Goal: Use online tool/utility: Utilize a website feature to perform a specific function

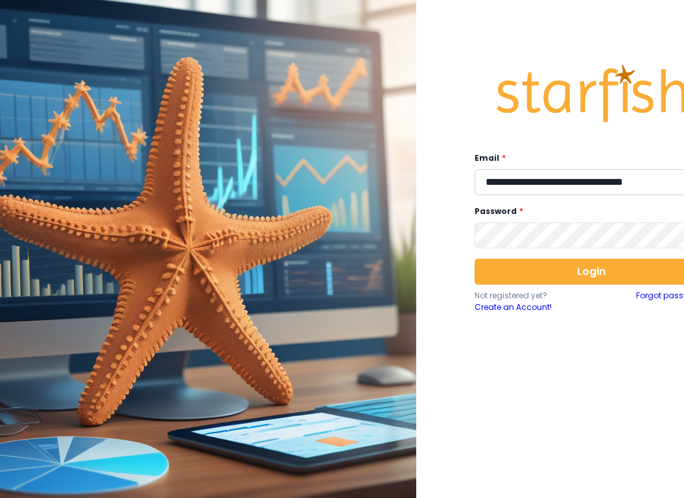
click at [544, 177] on input "**********" at bounding box center [591, 182] width 233 height 26
type input "**********"
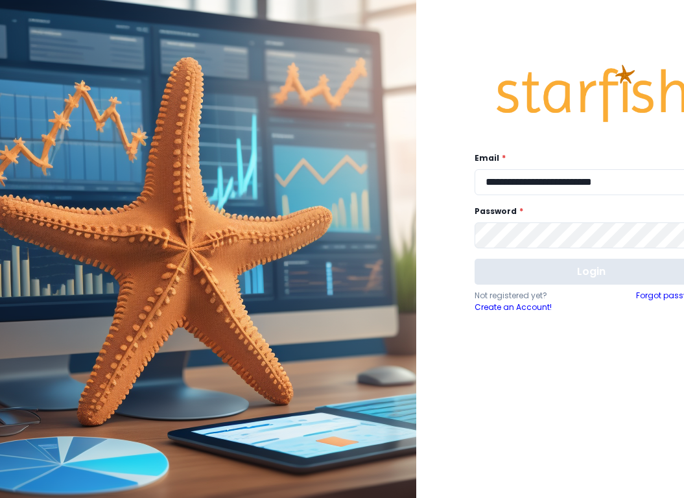
click at [543, 272] on button "Login" at bounding box center [591, 272] width 233 height 26
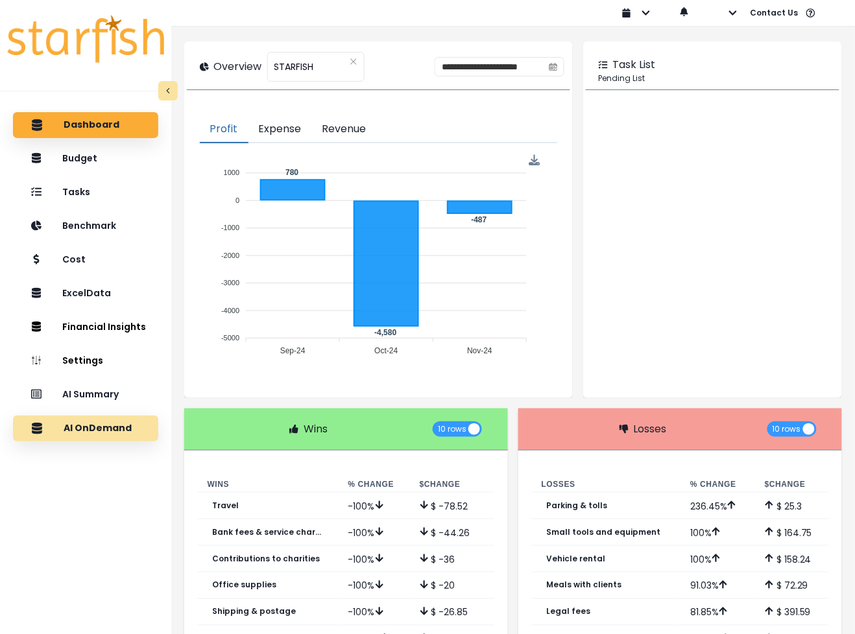
click at [106, 433] on p "AI OnDemand" at bounding box center [98, 429] width 68 height 12
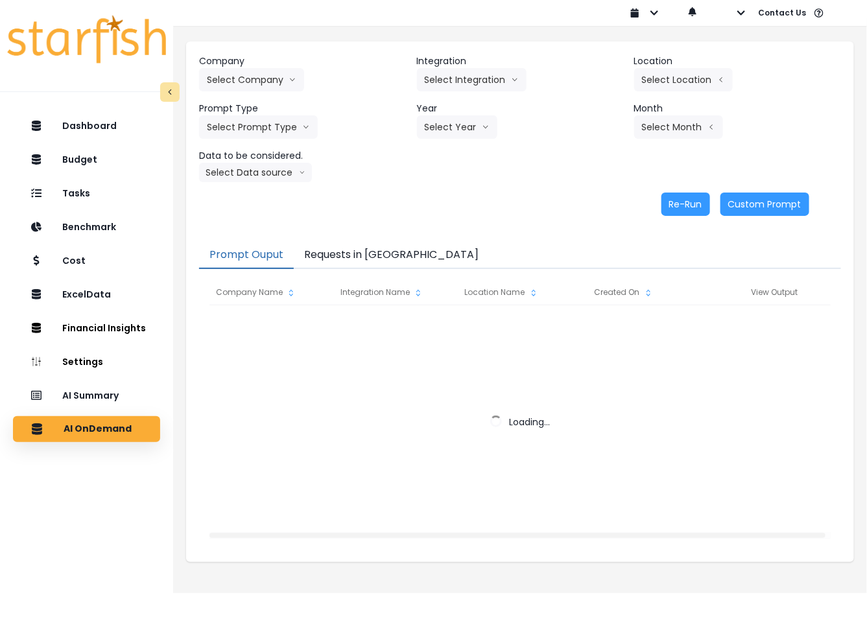
click at [350, 254] on button "Requests in [GEOGRAPHIC_DATA]" at bounding box center [391, 255] width 195 height 27
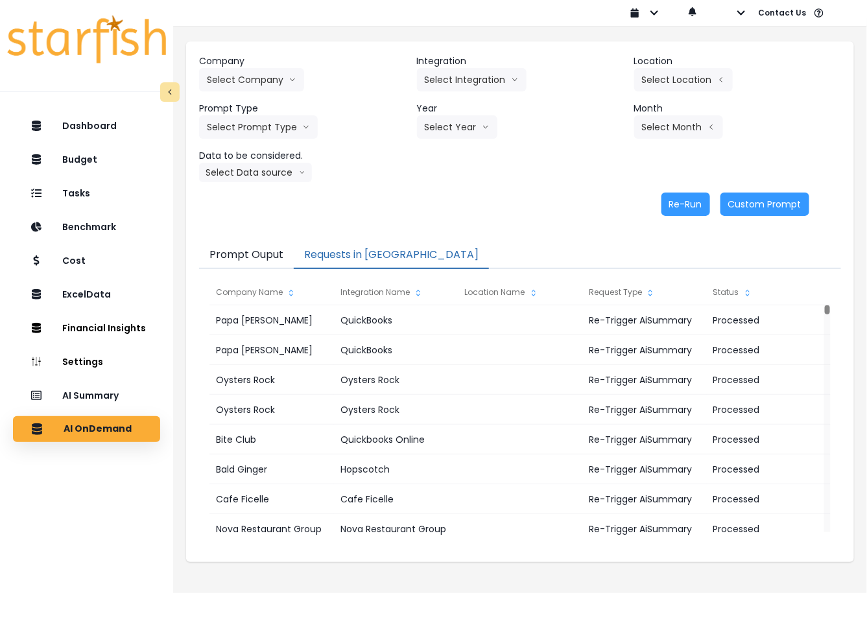
click at [256, 257] on button "Prompt Ouput" at bounding box center [246, 255] width 95 height 27
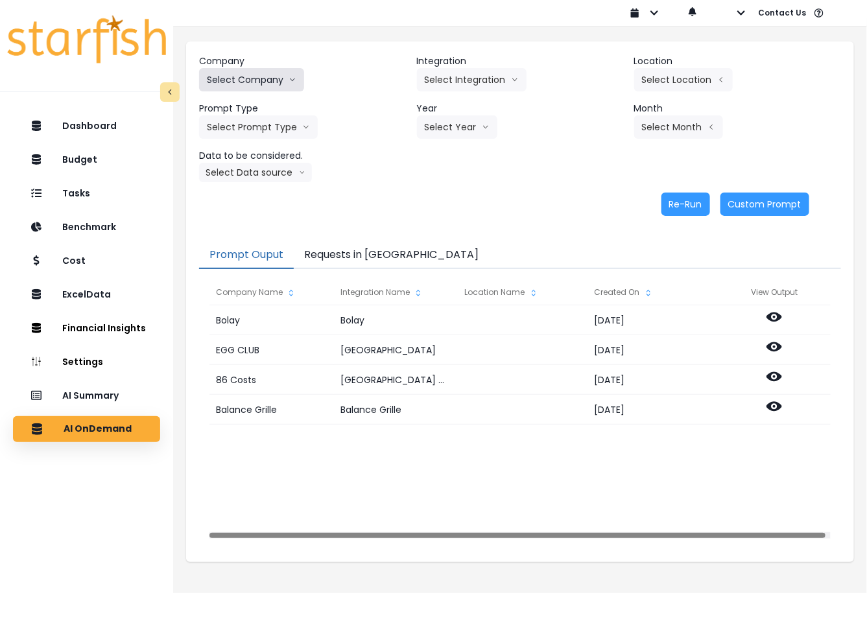
click at [282, 78] on button "Select Company" at bounding box center [251, 79] width 105 height 23
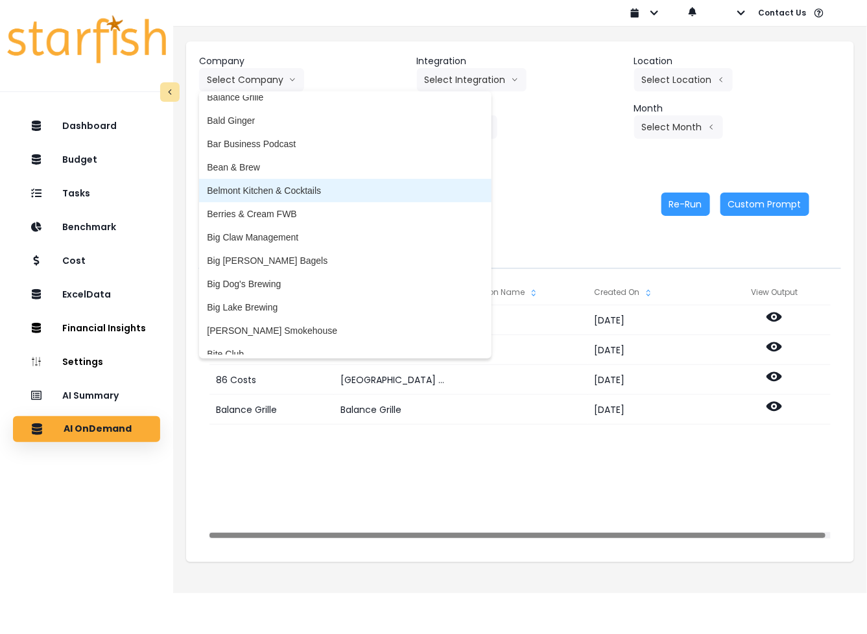
scroll to position [81, 0]
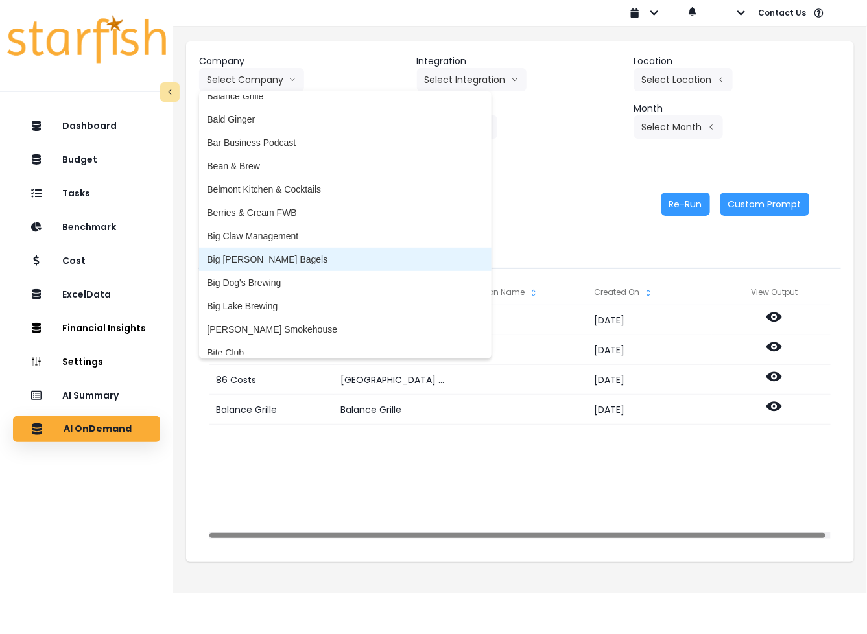
click at [287, 261] on span "Big [PERSON_NAME] Bagels" at bounding box center [345, 259] width 276 height 13
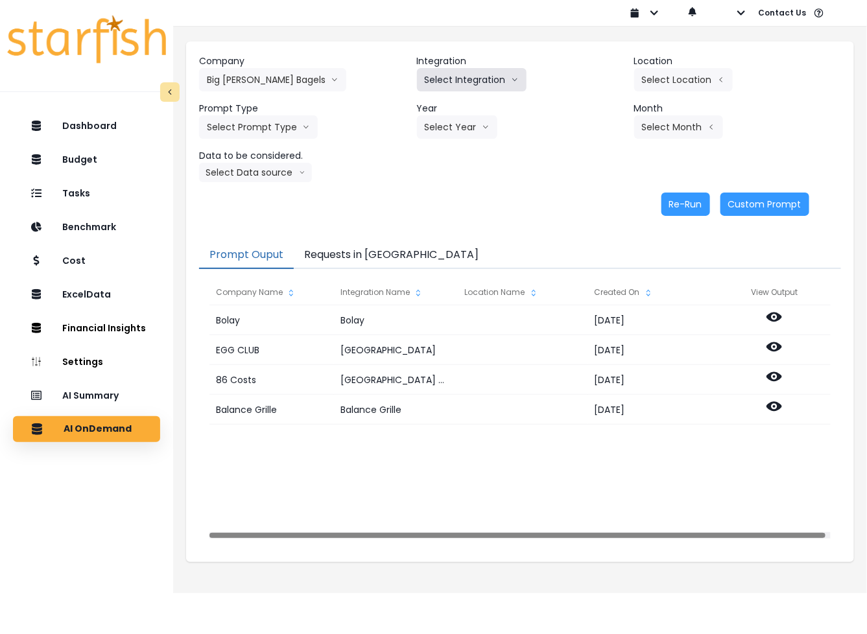
click at [451, 78] on button "Select Integration" at bounding box center [472, 79] width 110 height 23
click at [452, 106] on span "Big [PERSON_NAME]’s Bagels" at bounding box center [488, 107] width 127 height 13
click at [693, 73] on button "Select Location" at bounding box center [683, 79] width 99 height 23
click at [603, 75] on li "All Locations" at bounding box center [600, 83] width 67 height 23
click at [276, 121] on button "Select Prompt Type" at bounding box center [258, 126] width 119 height 23
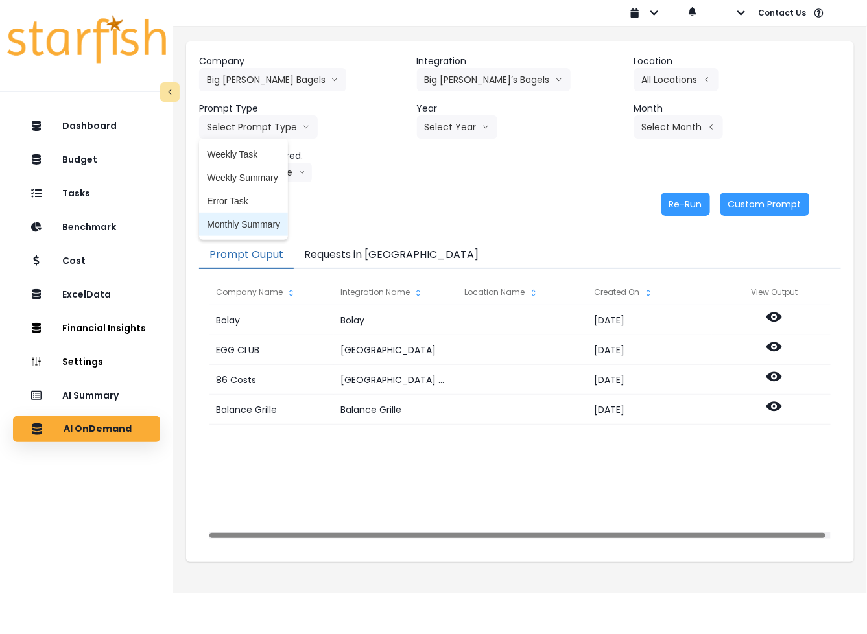
click at [237, 219] on span "Monthly Summary" at bounding box center [243, 224] width 73 height 13
click at [456, 133] on button "Select Year" at bounding box center [457, 126] width 80 height 23
click at [432, 201] on span "2025" at bounding box center [435, 201] width 20 height 13
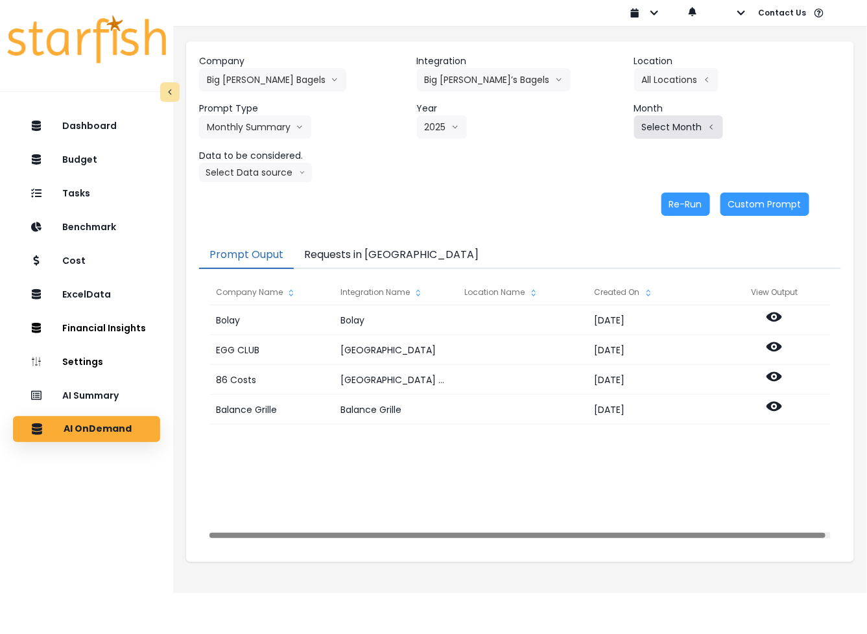
click at [658, 131] on button "Select Month" at bounding box center [678, 126] width 89 height 23
click at [601, 294] on span "Aug" at bounding box center [613, 294] width 25 height 13
click at [261, 175] on button "Select Data source" at bounding box center [255, 172] width 113 height 19
click at [254, 195] on span "Comparison overtime" at bounding box center [250, 197] width 86 height 13
click at [692, 204] on button "Re-Run" at bounding box center [685, 204] width 49 height 23
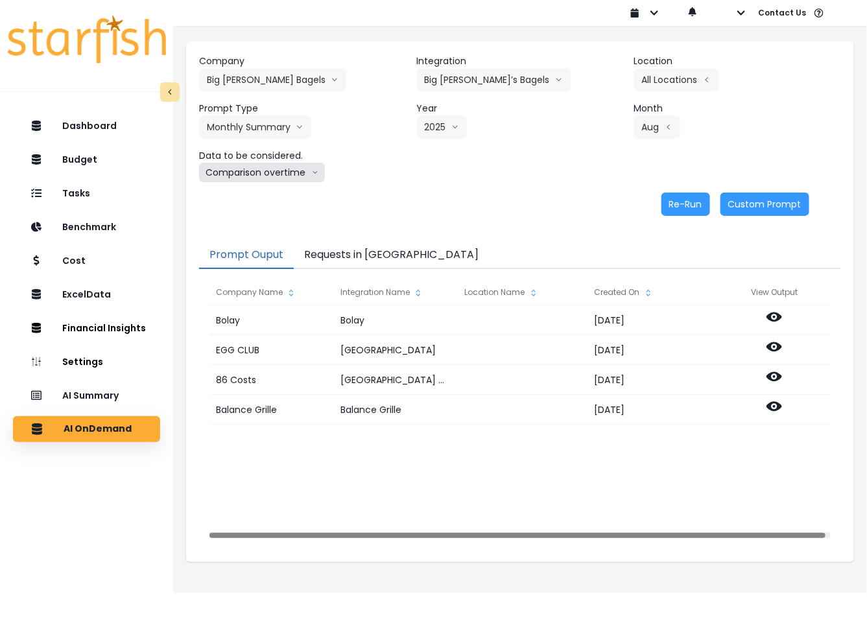
click at [282, 176] on button "Comparison overtime" at bounding box center [262, 172] width 126 height 19
click at [254, 221] on span "Location Analysis" at bounding box center [250, 221] width 86 height 13
click at [672, 203] on button "Re-Run" at bounding box center [685, 204] width 49 height 23
click at [384, 246] on button "Requests in [GEOGRAPHIC_DATA]" at bounding box center [391, 255] width 195 height 27
click at [239, 248] on button "Prompt Ouput" at bounding box center [246, 255] width 95 height 27
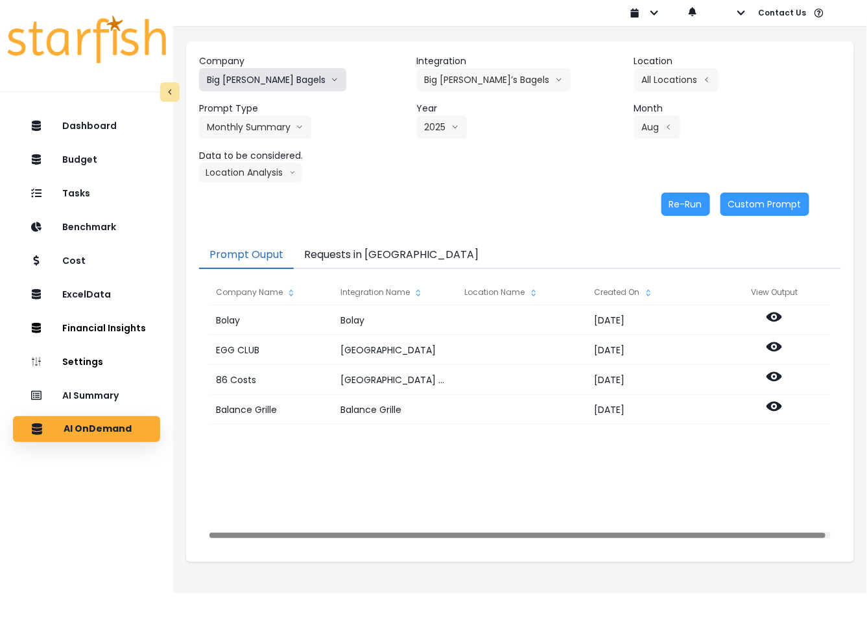
click at [242, 80] on button "Big [PERSON_NAME] Bagels" at bounding box center [272, 79] width 147 height 23
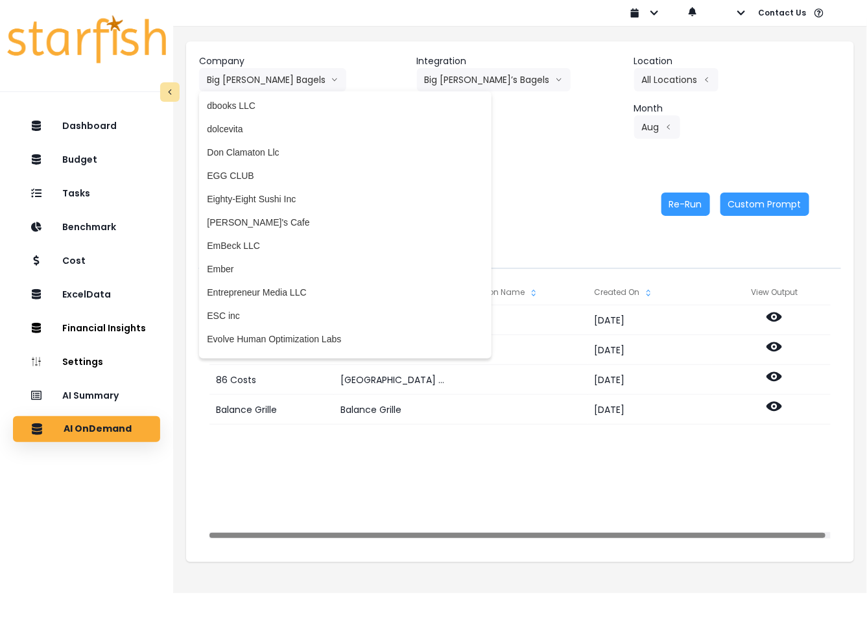
scroll to position [892, 0]
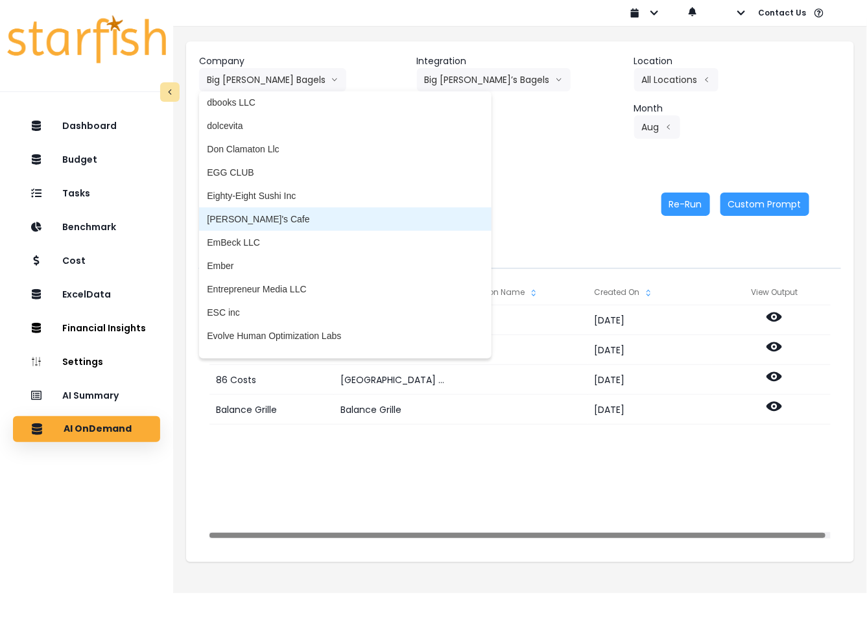
click at [261, 216] on span "[PERSON_NAME]'s Cafe" at bounding box center [345, 219] width 276 height 13
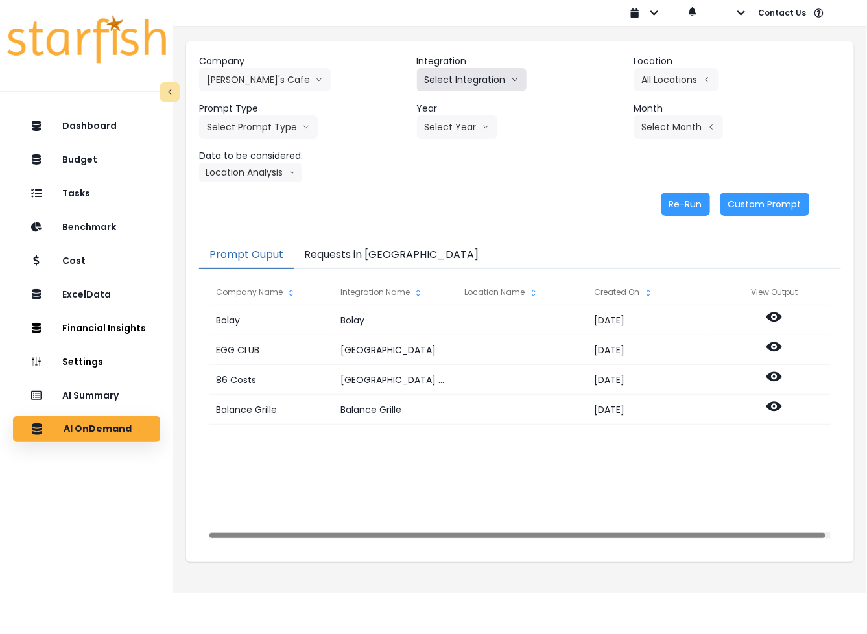
click at [470, 78] on button "Select Integration" at bounding box center [472, 79] width 110 height 23
drag, startPoint x: 456, startPoint y: 106, endPoint x: 626, endPoint y: 80, distance: 171.8
click at [456, 107] on span "QuickBooks Online" at bounding box center [463, 107] width 77 height 13
click at [691, 75] on button "Select Location" at bounding box center [683, 79] width 99 height 23
click at [594, 79] on span "All Locations" at bounding box center [599, 83] width 51 height 13
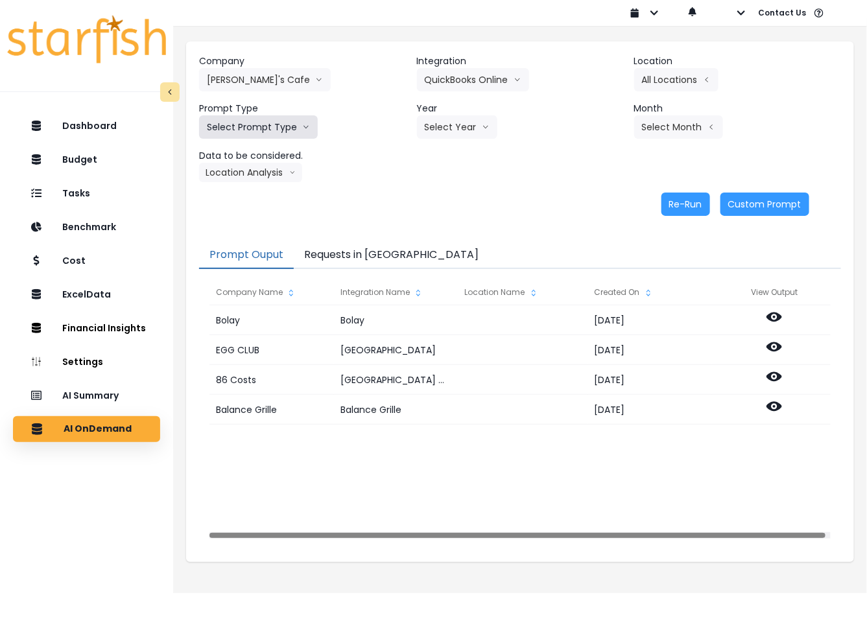
drag, startPoint x: 267, startPoint y: 127, endPoint x: 263, endPoint y: 134, distance: 8.5
click at [266, 128] on button "Select Prompt Type" at bounding box center [258, 126] width 119 height 23
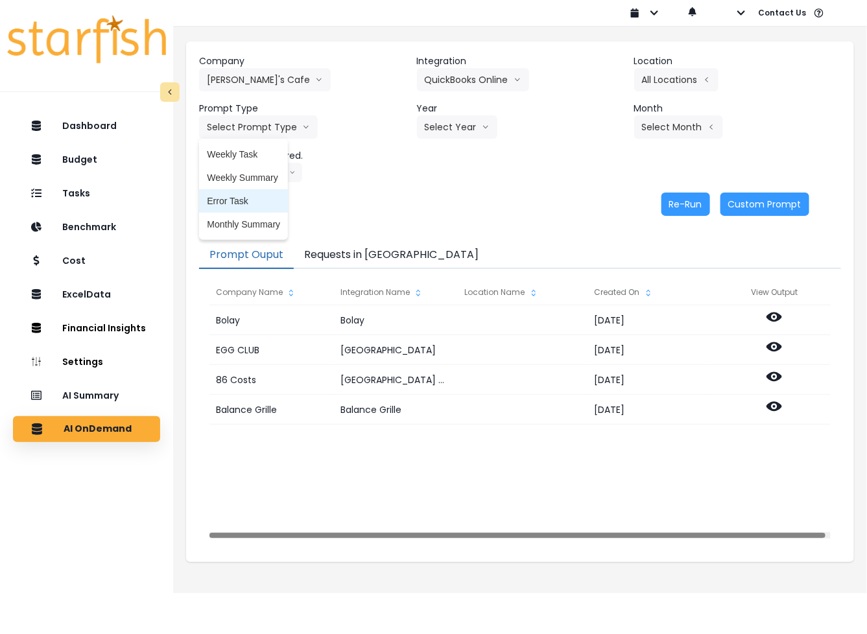
click at [234, 221] on span "Monthly Summary" at bounding box center [243, 224] width 73 height 13
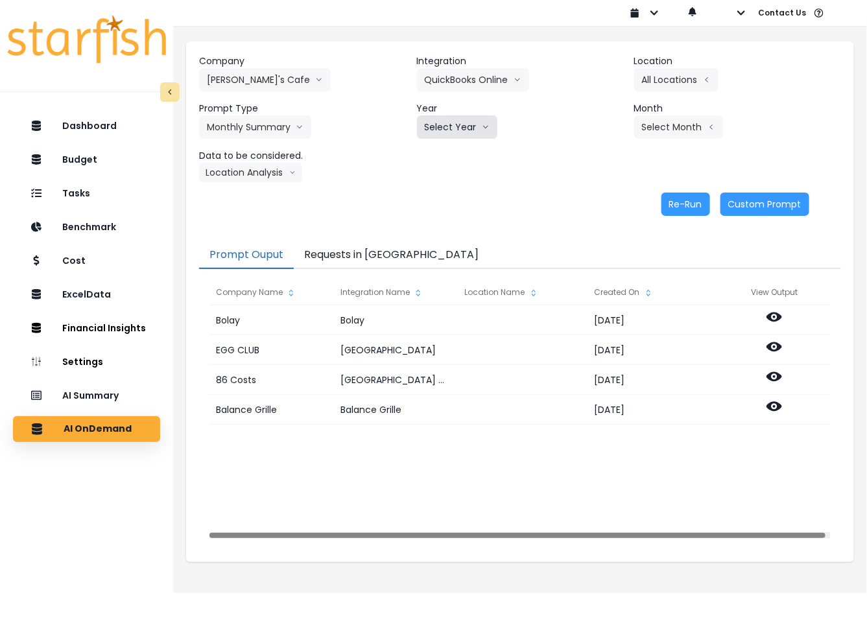
click at [471, 134] on button "Select Year" at bounding box center [457, 126] width 80 height 23
click at [432, 202] on span "2025" at bounding box center [435, 201] width 20 height 13
click at [673, 124] on button "Select Month" at bounding box center [678, 126] width 89 height 23
click at [601, 290] on span "Aug" at bounding box center [613, 294] width 25 height 13
click at [211, 176] on button "Location Analysis" at bounding box center [250, 172] width 103 height 19
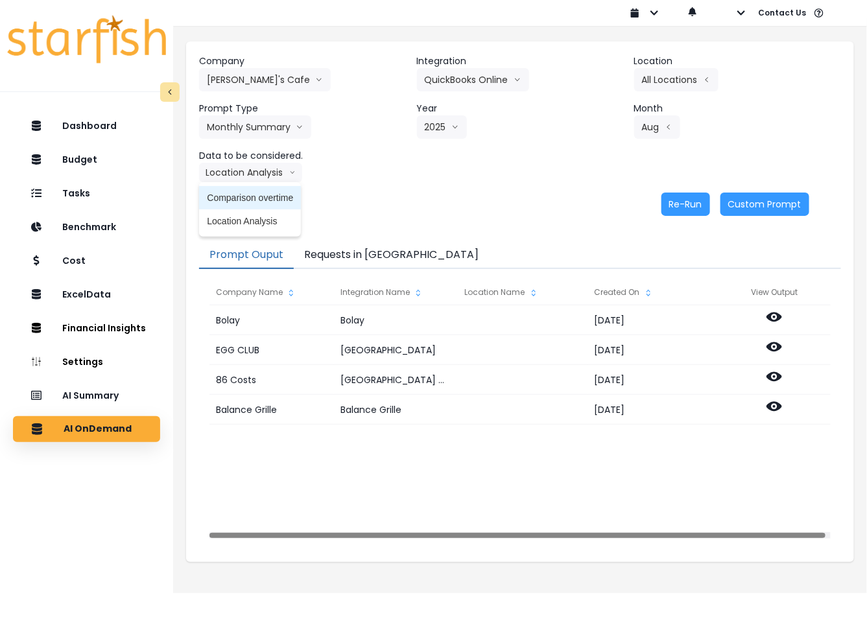
click at [237, 202] on span "Comparison overtime" at bounding box center [250, 197] width 86 height 13
click at [671, 199] on button "Re-Run" at bounding box center [685, 204] width 49 height 23
click at [266, 175] on button "Comparison overtime" at bounding box center [262, 172] width 126 height 19
click at [248, 226] on span "Location Analysis" at bounding box center [250, 221] width 86 height 13
click at [679, 196] on button "Re-Run" at bounding box center [685, 204] width 49 height 23
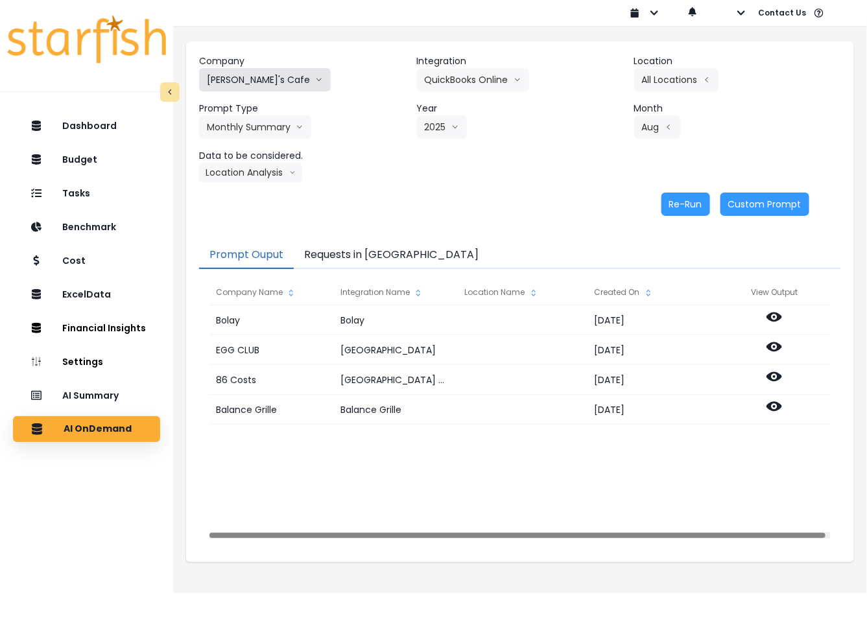
click at [238, 82] on button "[PERSON_NAME]'s Cafe" at bounding box center [265, 79] width 132 height 23
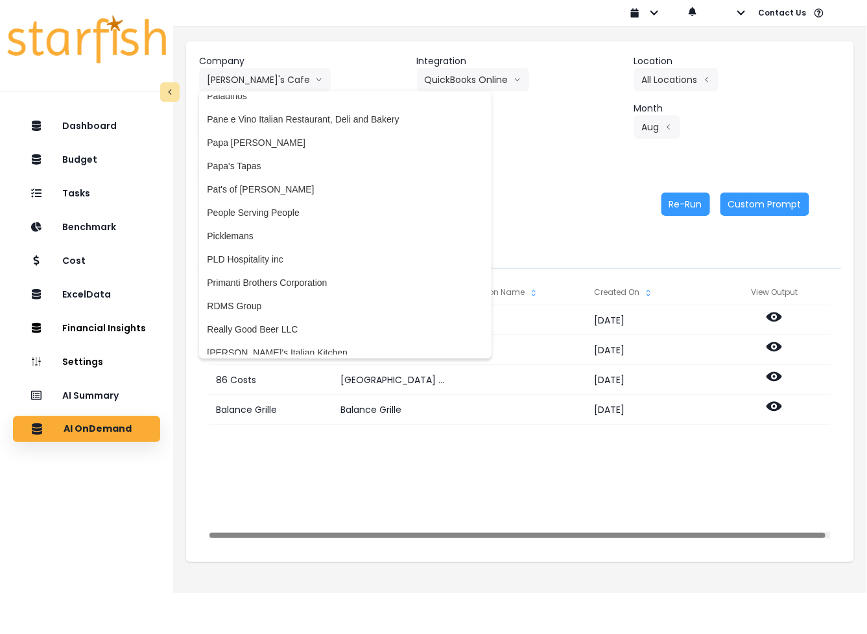
scroll to position [2107, 0]
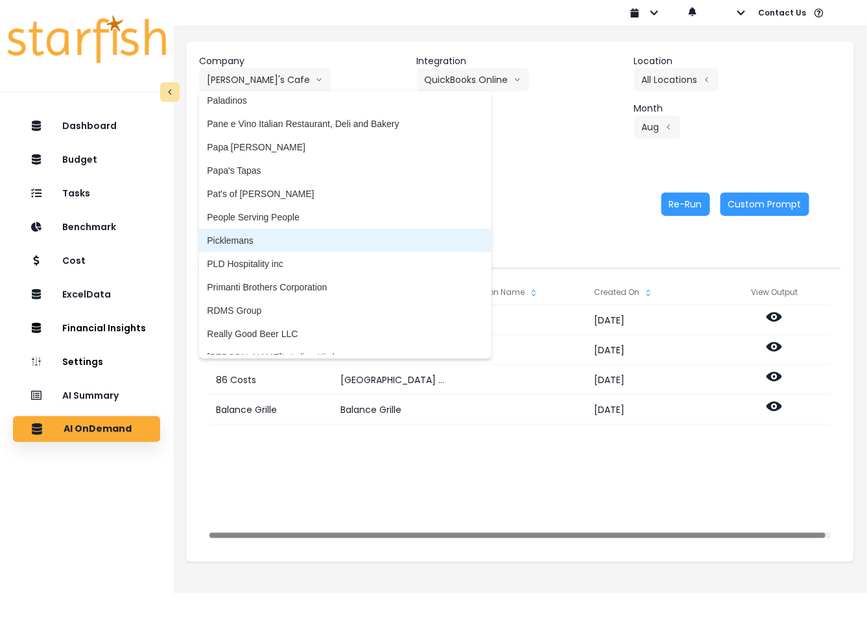
click at [276, 238] on span "Picklemans" at bounding box center [345, 240] width 276 height 13
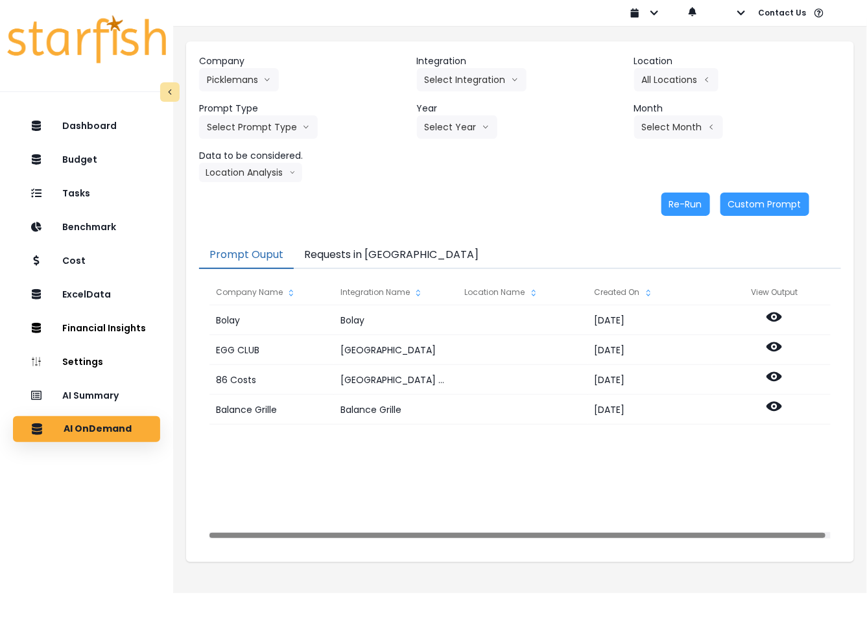
click at [469, 64] on header "Integration" at bounding box center [520, 61] width 207 height 14
click at [465, 78] on button "Select Integration" at bounding box center [472, 79] width 110 height 23
click at [483, 106] on span "10 - Saint [PERSON_NAME]" at bounding box center [496, 107] width 142 height 13
click at [665, 73] on button "Select Location" at bounding box center [683, 79] width 99 height 23
click at [610, 89] on span "All Locations" at bounding box center [599, 83] width 51 height 13
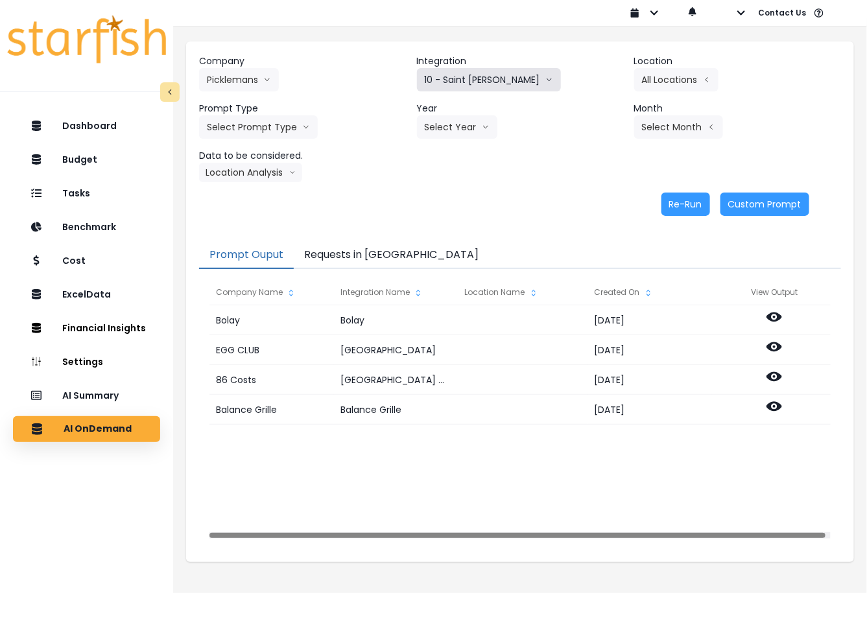
click at [439, 82] on button "10 - Saint [PERSON_NAME]" at bounding box center [489, 79] width 144 height 23
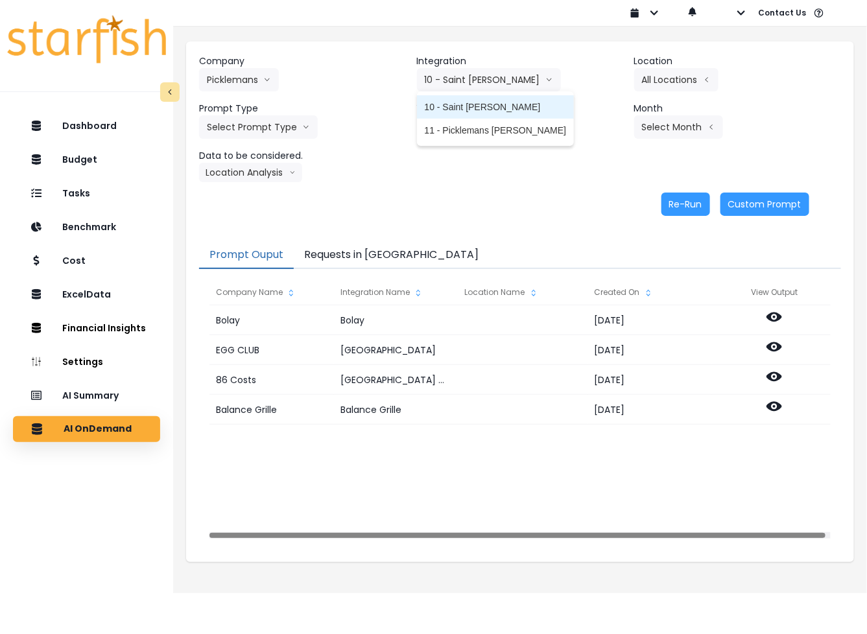
click at [474, 112] on span "10 - Saint [PERSON_NAME]" at bounding box center [496, 107] width 142 height 13
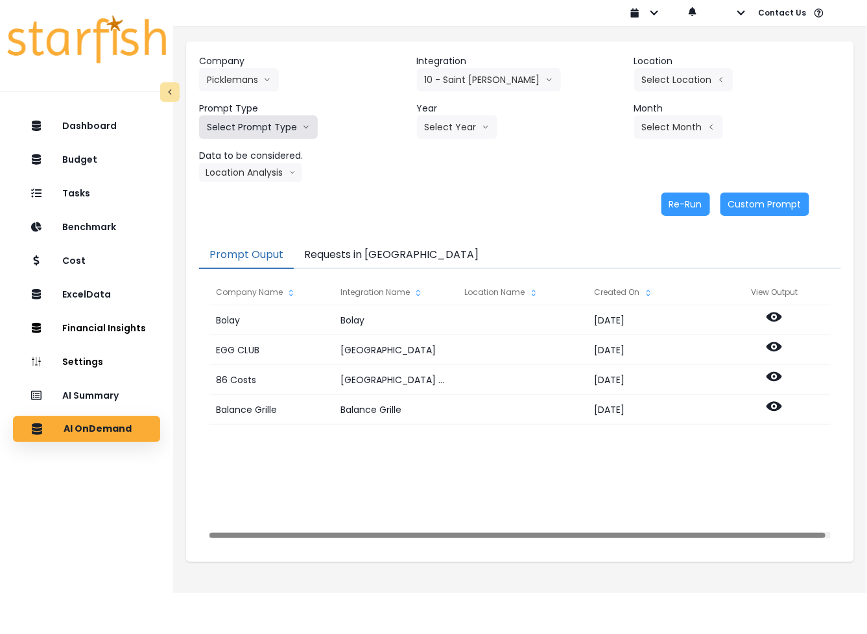
click at [254, 130] on button "Select Prompt Type" at bounding box center [258, 126] width 119 height 23
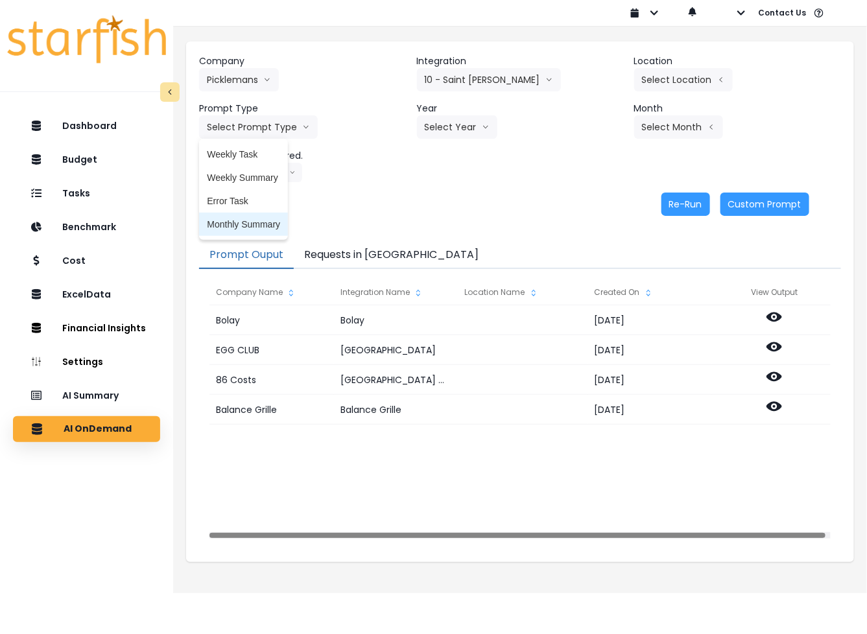
click at [244, 219] on span "Monthly Summary" at bounding box center [243, 224] width 73 height 13
click at [459, 136] on button "Select Year" at bounding box center [457, 126] width 80 height 23
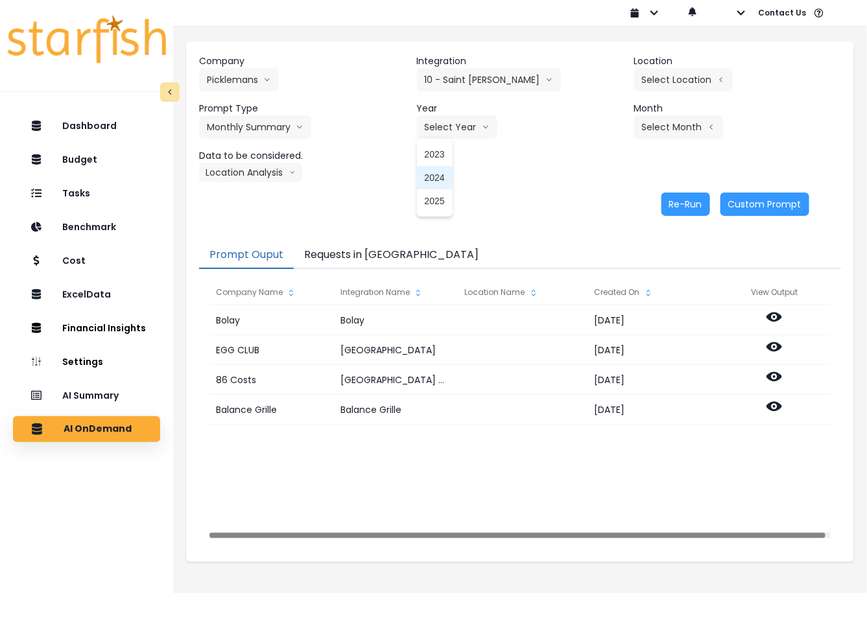
click at [429, 199] on span "2025" at bounding box center [435, 201] width 20 height 13
click at [672, 77] on button "Select Location" at bounding box center [683, 79] width 99 height 23
click at [597, 83] on span "All Locations" at bounding box center [599, 83] width 51 height 13
click at [665, 133] on button "Select Month" at bounding box center [678, 126] width 89 height 23
click at [601, 274] on span "July" at bounding box center [613, 271] width 25 height 13
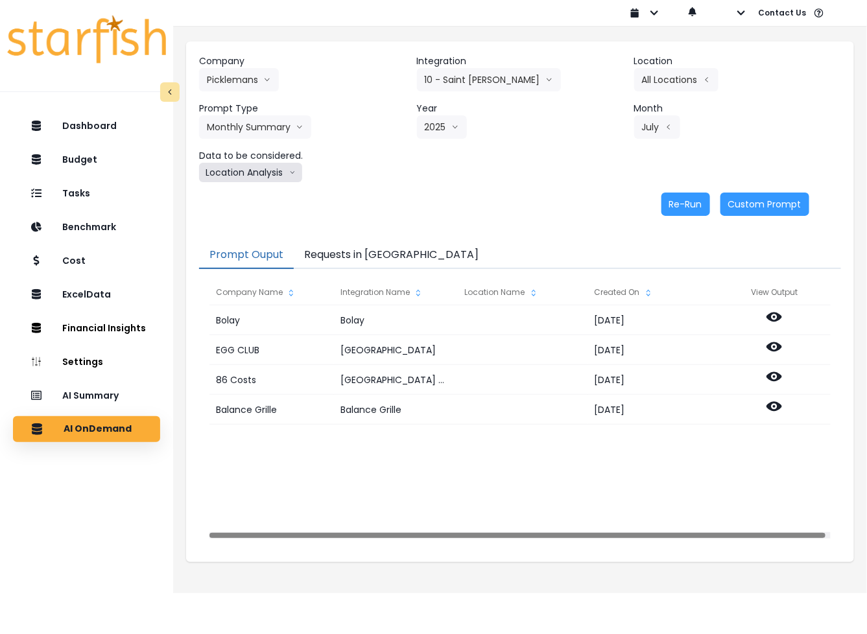
click at [274, 170] on button "Location Analysis" at bounding box center [250, 172] width 103 height 19
click at [257, 198] on span "Comparison overtime" at bounding box center [250, 197] width 86 height 13
click at [685, 202] on button "Re-Run" at bounding box center [685, 204] width 49 height 23
drag, startPoint x: 263, startPoint y: 185, endPoint x: 261, endPoint y: 176, distance: 9.2
click at [263, 185] on div "Company Picklemans 86 Costs Asti Bagel Cafe Balance Grille Bald Ginger Bar Busi…" at bounding box center [520, 134] width 668 height 187
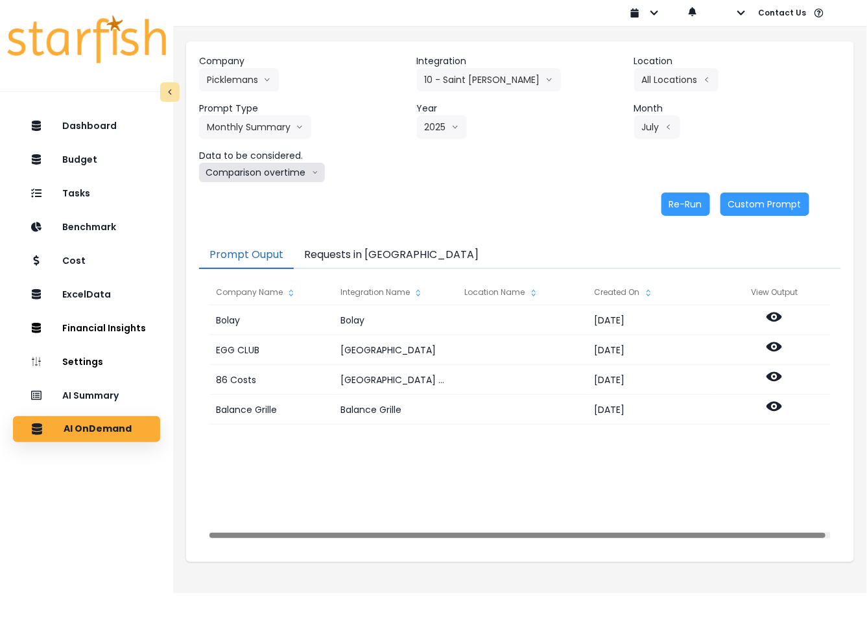
click at [261, 175] on button "Comparison overtime" at bounding box center [262, 172] width 126 height 19
click at [250, 231] on li "Location Analysis" at bounding box center [250, 220] width 102 height 23
click at [672, 206] on button "Re-Run" at bounding box center [685, 204] width 49 height 23
click at [226, 79] on button "Picklemans" at bounding box center [239, 79] width 80 height 23
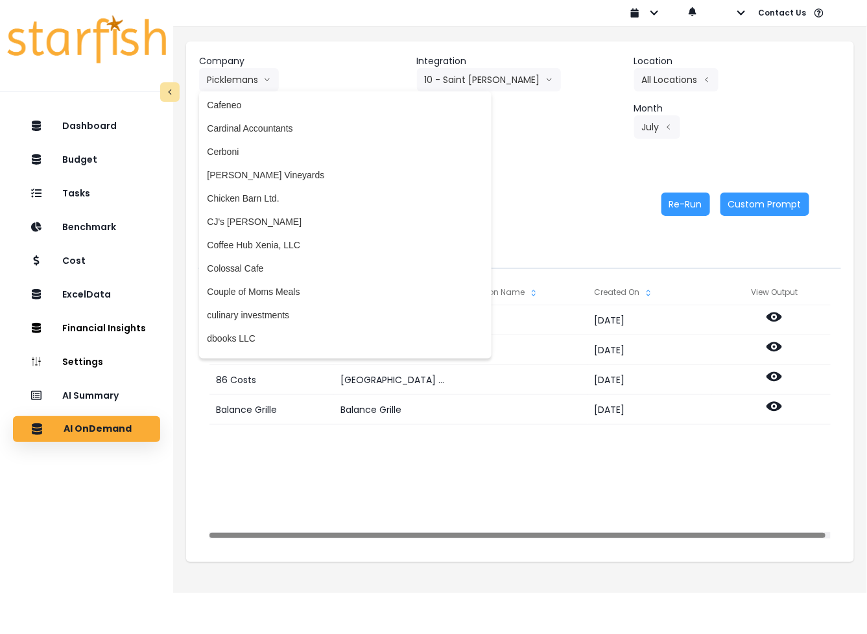
scroll to position [648, 0]
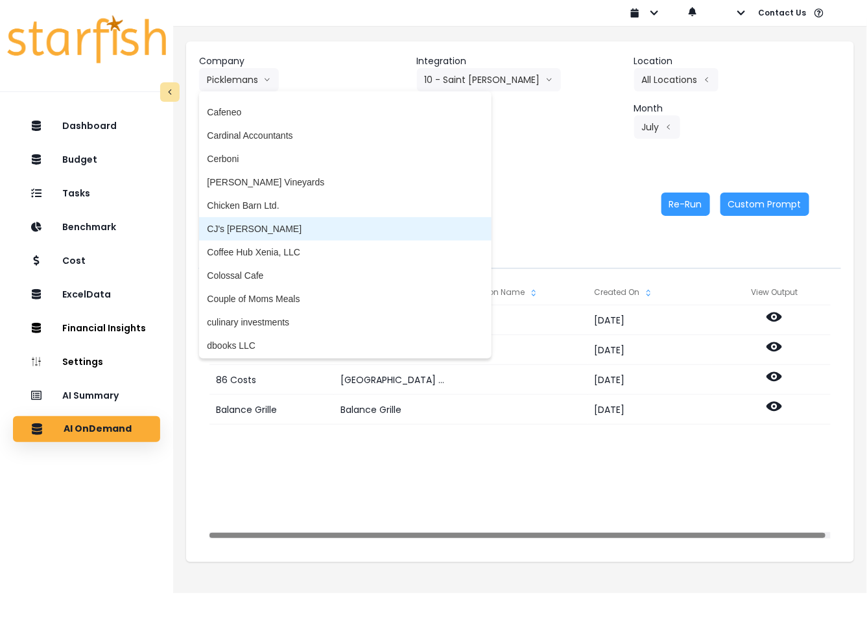
click at [274, 228] on span "CJ's [PERSON_NAME]" at bounding box center [345, 228] width 276 height 13
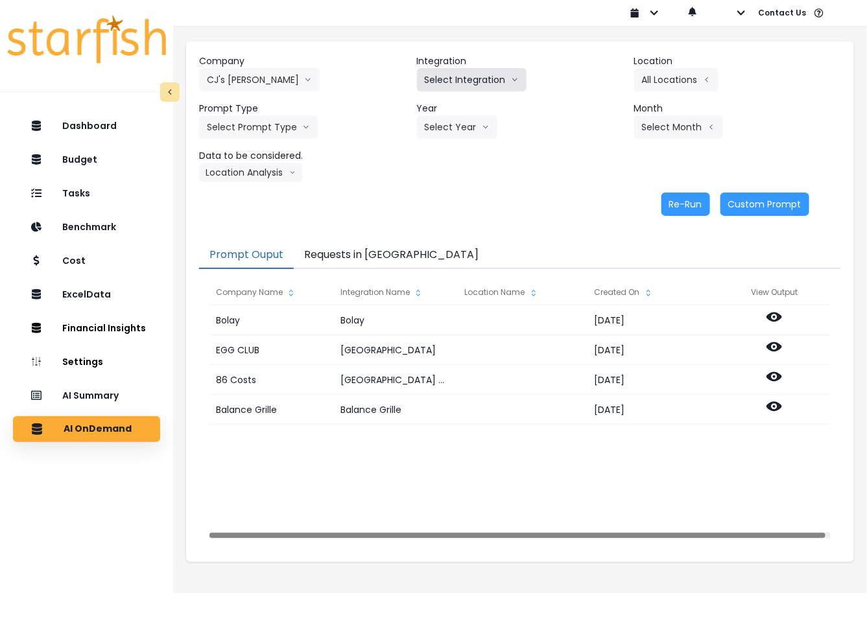
click at [484, 80] on button "Select Integration" at bounding box center [472, 79] width 110 height 23
click at [467, 110] on span "Quickbooks Online" at bounding box center [463, 107] width 77 height 13
click at [680, 78] on button "Select Location" at bounding box center [683, 79] width 99 height 23
drag, startPoint x: 600, startPoint y: 83, endPoint x: 329, endPoint y: 132, distance: 274.7
click at [598, 83] on span "All Locations" at bounding box center [599, 83] width 51 height 13
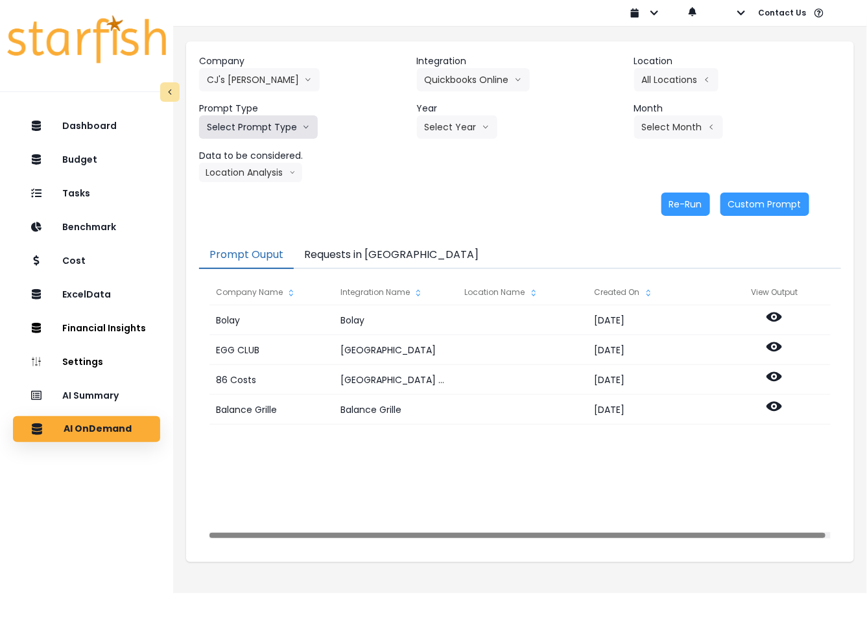
click at [253, 132] on button "Select Prompt Type" at bounding box center [258, 126] width 119 height 23
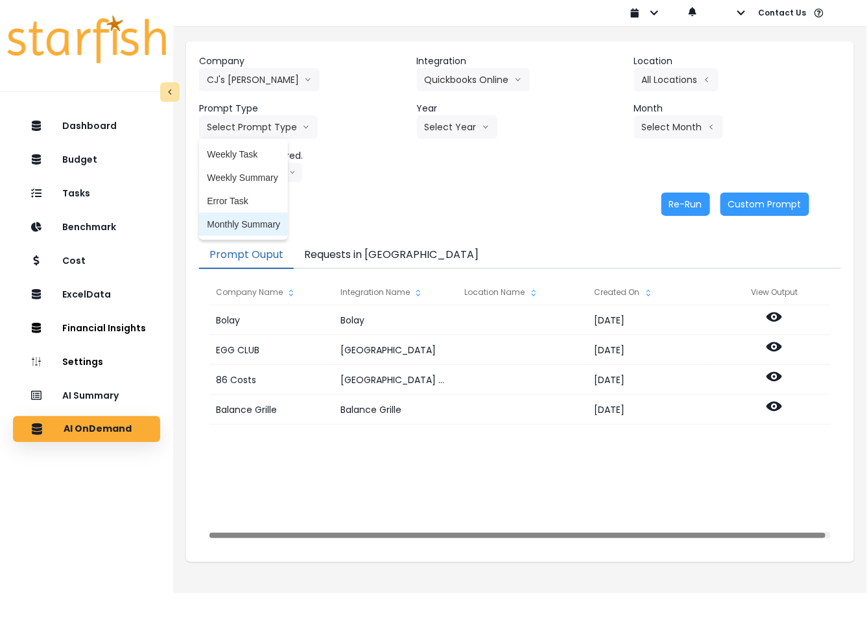
click at [242, 228] on span "Monthly Summary" at bounding box center [243, 224] width 73 height 13
click at [434, 135] on button "Select Year" at bounding box center [457, 126] width 80 height 23
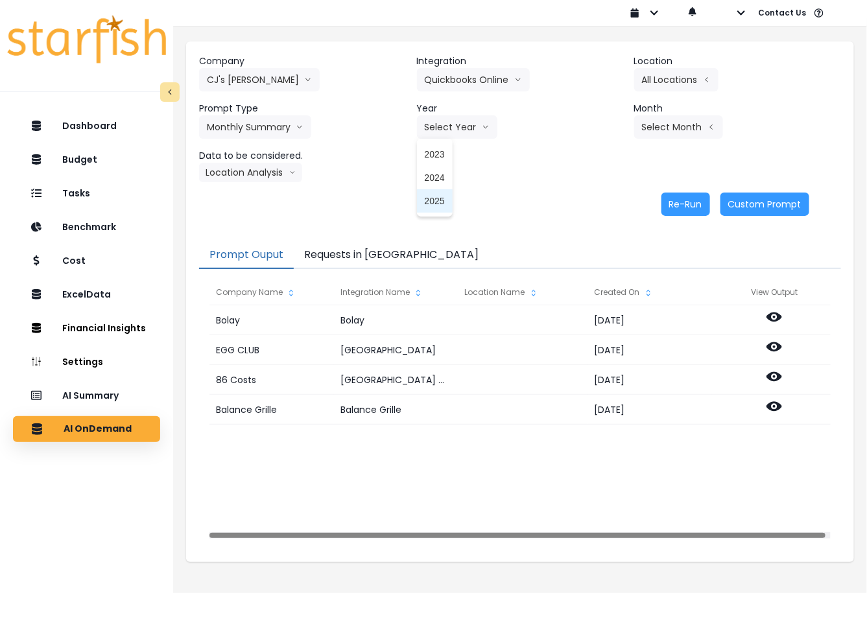
click at [419, 192] on li "2025" at bounding box center [435, 200] width 36 height 23
click at [652, 138] on button "Select Month" at bounding box center [678, 126] width 89 height 23
click at [608, 272] on span "July" at bounding box center [613, 271] width 25 height 13
click at [231, 176] on button "Location Analysis" at bounding box center [250, 172] width 103 height 19
click at [243, 196] on span "Comparison overtime" at bounding box center [250, 197] width 86 height 13
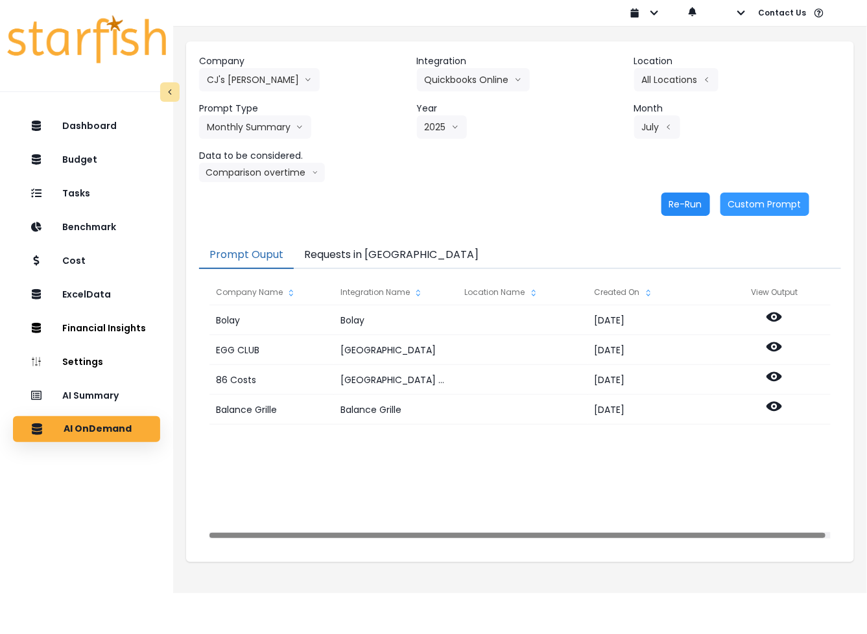
click at [687, 208] on button "Re-Run" at bounding box center [685, 204] width 49 height 23
click at [270, 170] on button "Comparison overtime" at bounding box center [262, 172] width 126 height 19
click at [250, 224] on span "Location Analysis" at bounding box center [250, 221] width 86 height 13
click at [681, 204] on button "Re-Run" at bounding box center [685, 204] width 49 height 23
click at [253, 81] on button "CJ's [PERSON_NAME]" at bounding box center [259, 79] width 121 height 23
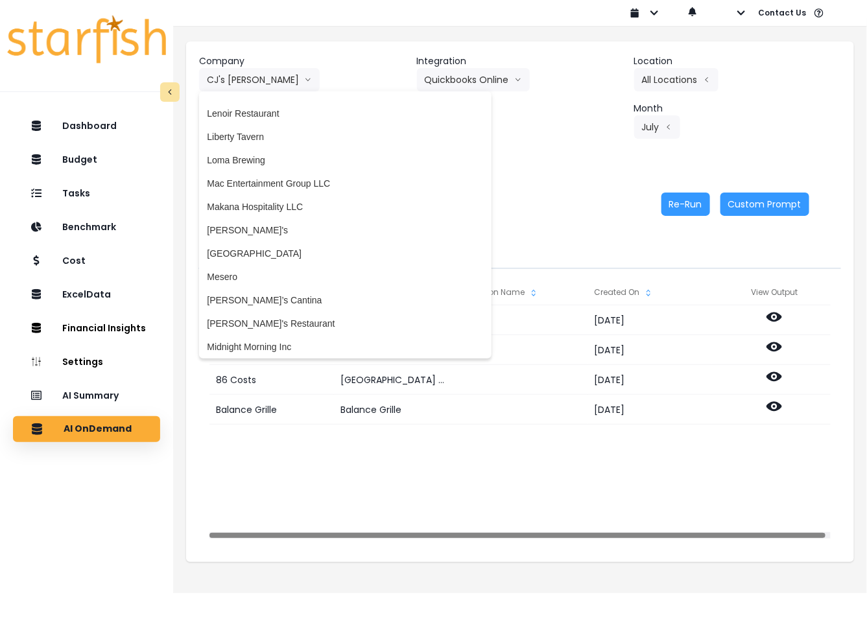
scroll to position [1621, 0]
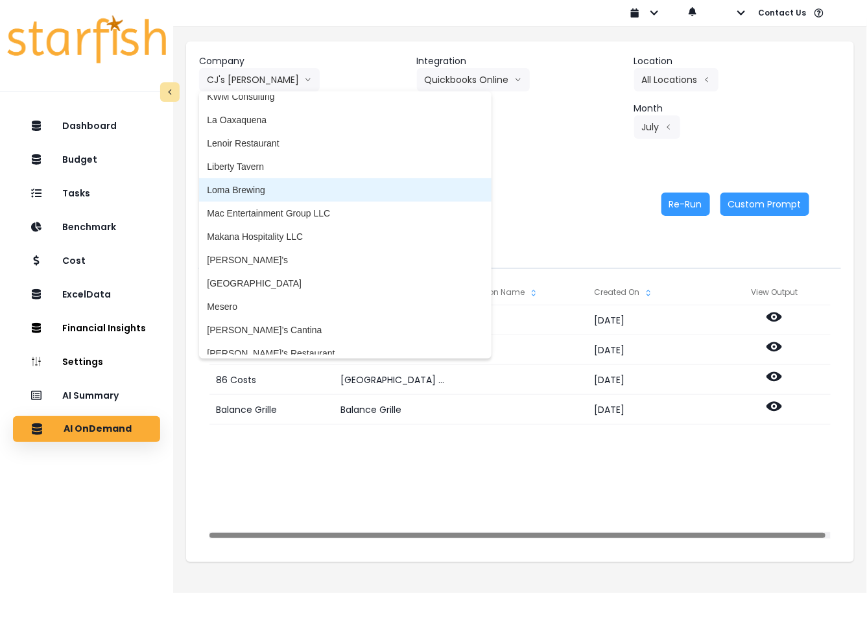
click at [266, 180] on li "Loma Brewing" at bounding box center [345, 189] width 292 height 23
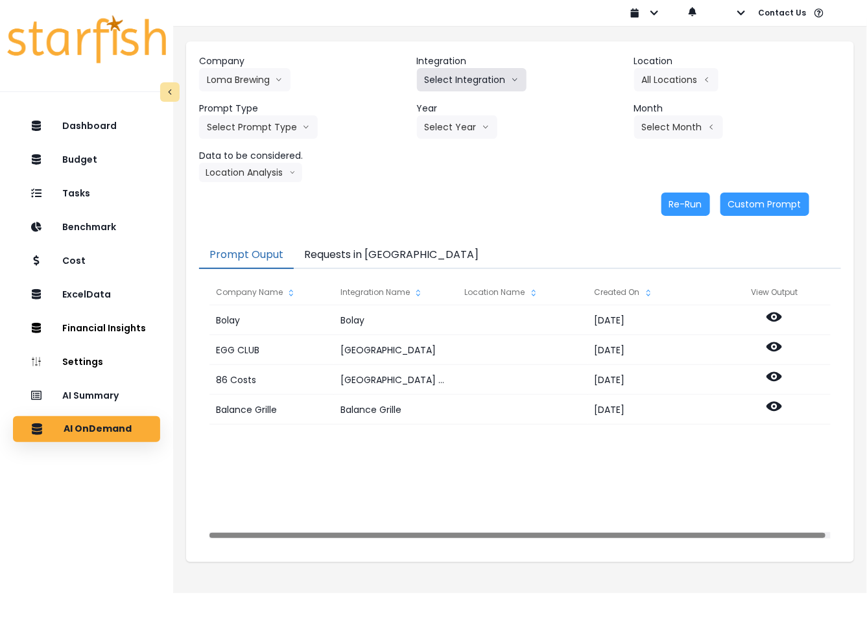
click at [451, 75] on button "Select Integration" at bounding box center [472, 79] width 110 height 23
click at [446, 104] on span "Loma Brewing Company" at bounding box center [474, 107] width 99 height 13
click at [693, 68] on button "Select Location" at bounding box center [683, 79] width 99 height 23
click at [623, 82] on span "All Locations" at bounding box center [599, 83] width 51 height 13
click at [272, 124] on button "Select Prompt Type" at bounding box center [258, 126] width 119 height 23
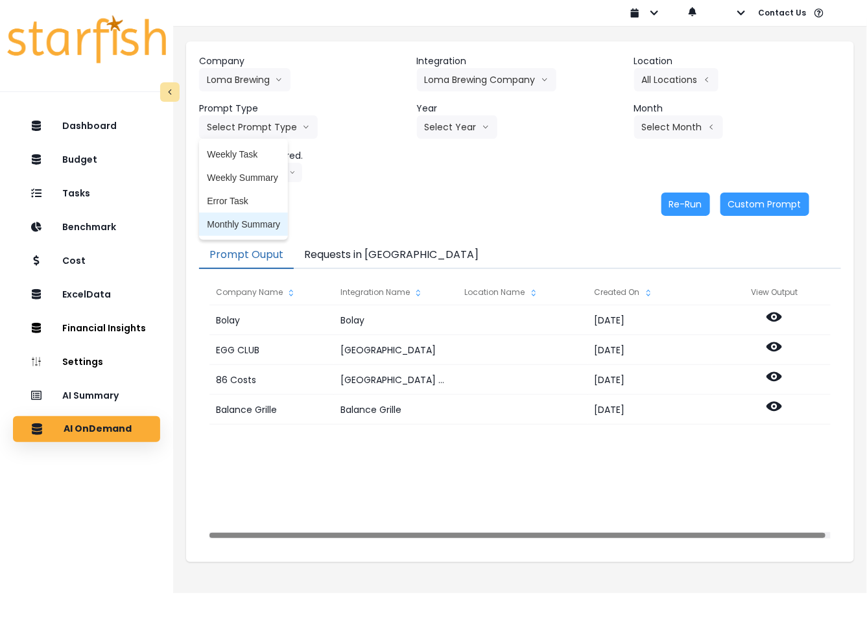
click at [242, 221] on span "Monthly Summary" at bounding box center [243, 224] width 73 height 13
click at [438, 137] on button "Select Year" at bounding box center [457, 126] width 80 height 23
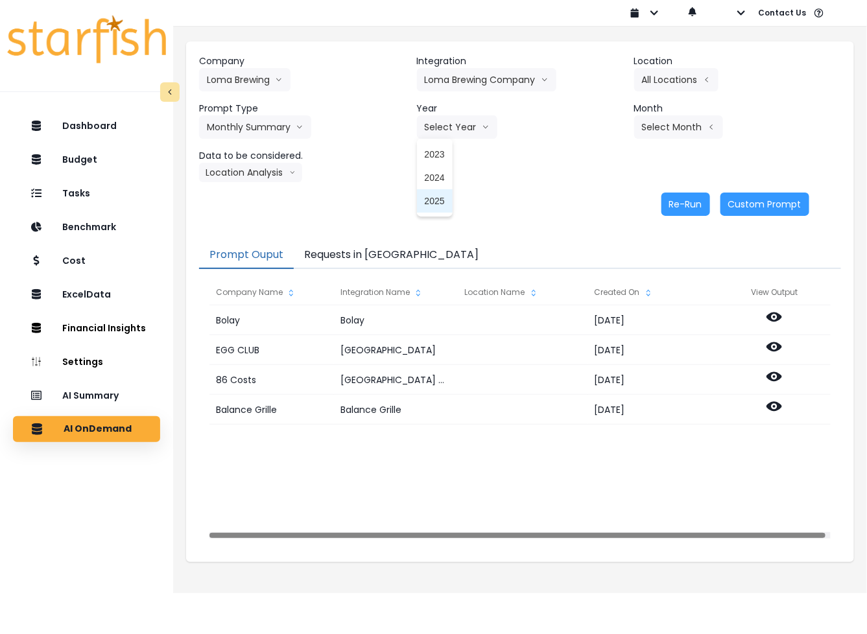
click at [427, 189] on li "2025" at bounding box center [435, 200] width 36 height 23
click at [662, 136] on button "Select Month" at bounding box center [678, 126] width 89 height 23
click at [604, 272] on span "July" at bounding box center [613, 271] width 25 height 13
click at [663, 72] on button "All Locations" at bounding box center [676, 79] width 84 height 23
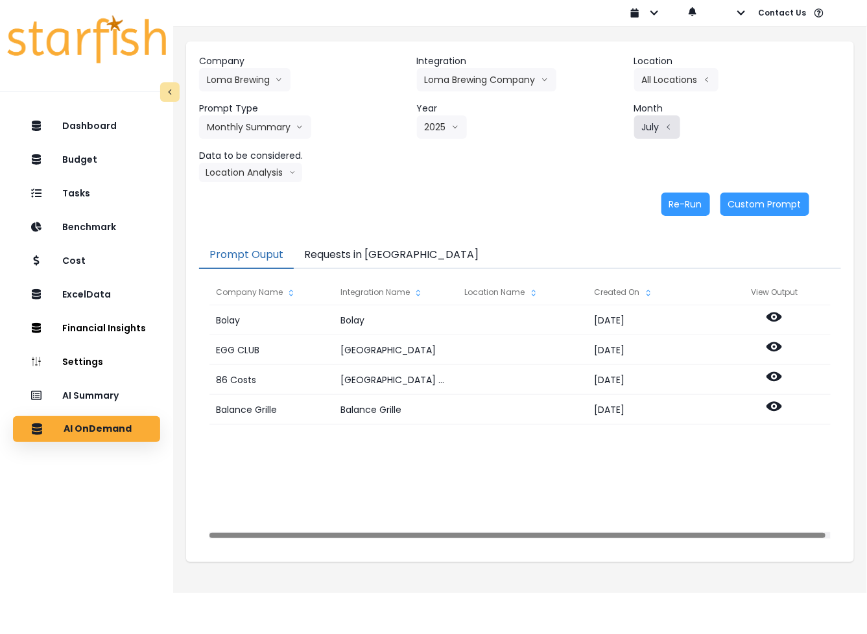
click at [654, 124] on button "July" at bounding box center [657, 126] width 46 height 23
click at [598, 287] on li "Aug" at bounding box center [613, 294] width 41 height 23
click at [241, 182] on button "Location Analysis" at bounding box center [250, 172] width 103 height 19
click at [261, 198] on span "Comparison overtime" at bounding box center [250, 197] width 86 height 13
click at [679, 206] on button "Re-Run" at bounding box center [685, 204] width 49 height 23
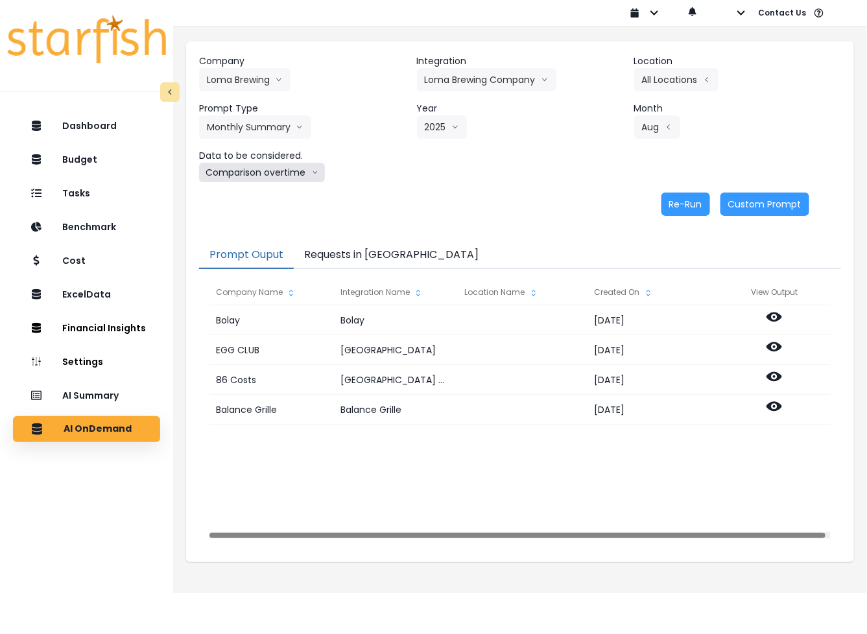
click at [256, 172] on button "Comparison overtime" at bounding box center [262, 172] width 126 height 19
click at [244, 218] on span "Location Analysis" at bounding box center [250, 221] width 86 height 13
click at [693, 202] on button "Re-Run" at bounding box center [685, 204] width 49 height 23
click at [246, 79] on button "Loma Brewing" at bounding box center [244, 79] width 91 height 23
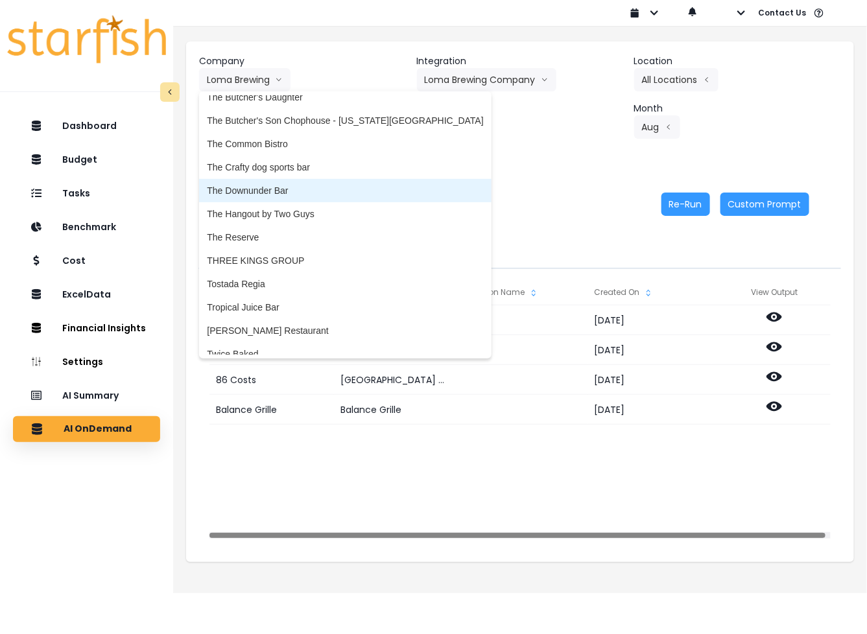
scroll to position [2837, 0]
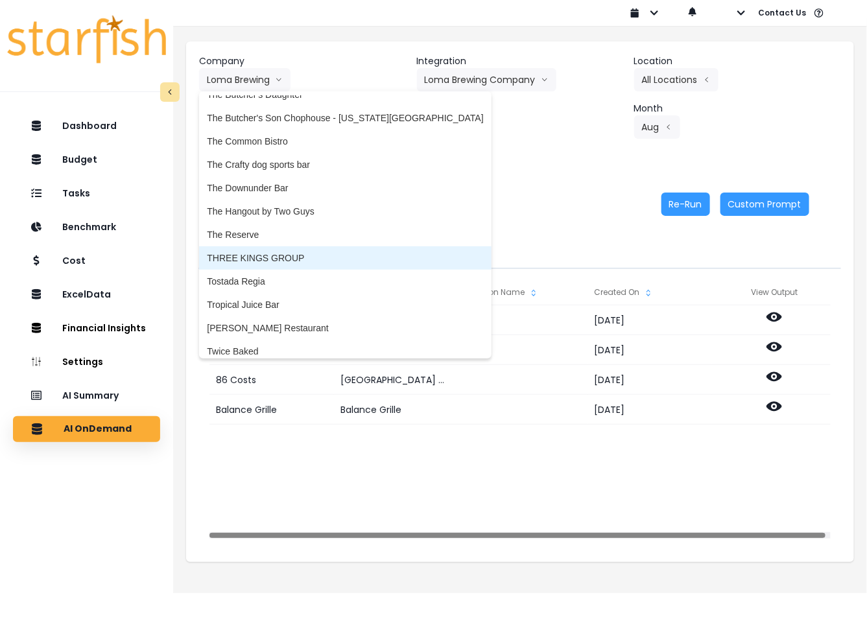
click at [279, 255] on span "THREE KINGS GROUP" at bounding box center [345, 258] width 276 height 13
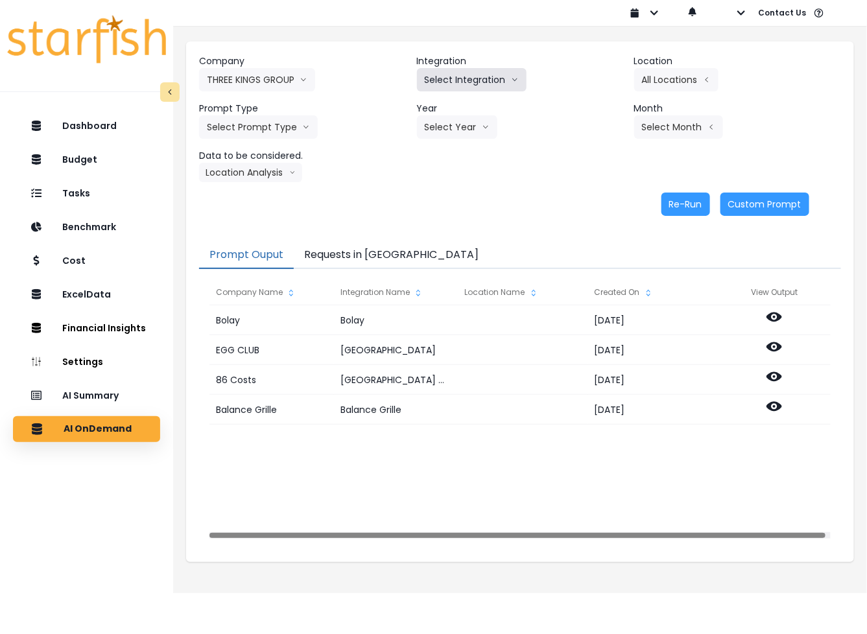
click at [481, 78] on button "Select Integration" at bounding box center [472, 79] width 110 height 23
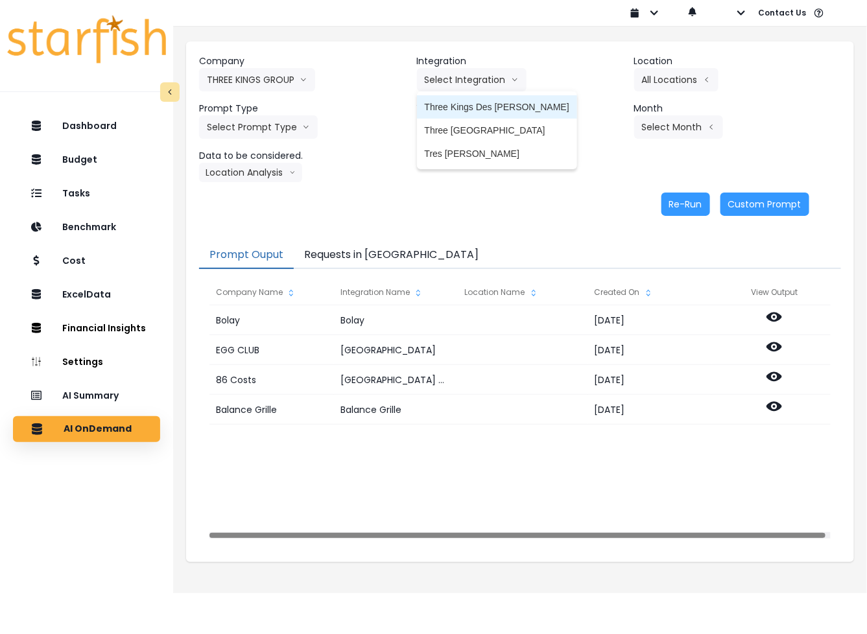
click at [465, 104] on span "Three Kings Des [PERSON_NAME]" at bounding box center [497, 107] width 145 height 13
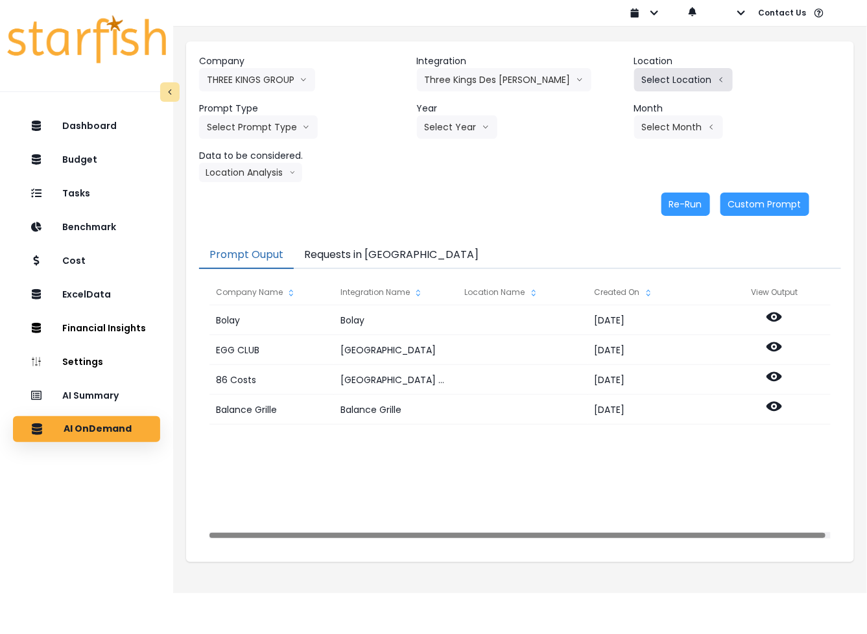
click at [693, 82] on button "Select Location" at bounding box center [683, 79] width 99 height 23
click at [598, 85] on span "All Locations" at bounding box center [599, 83] width 51 height 13
click at [272, 128] on button "Select Prompt Type" at bounding box center [258, 126] width 119 height 23
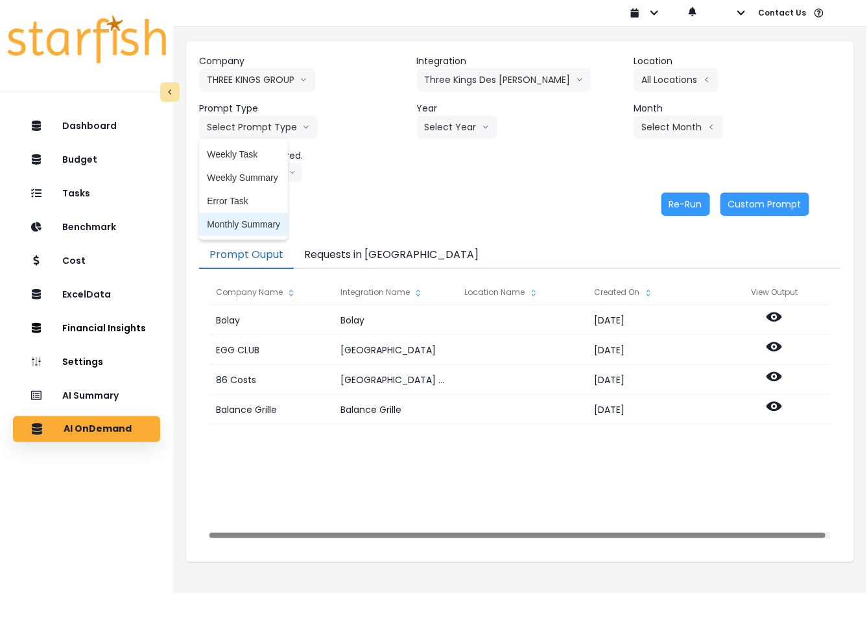
click at [245, 222] on span "Monthly Summary" at bounding box center [243, 224] width 73 height 13
click at [458, 131] on button "Select Year" at bounding box center [457, 126] width 80 height 23
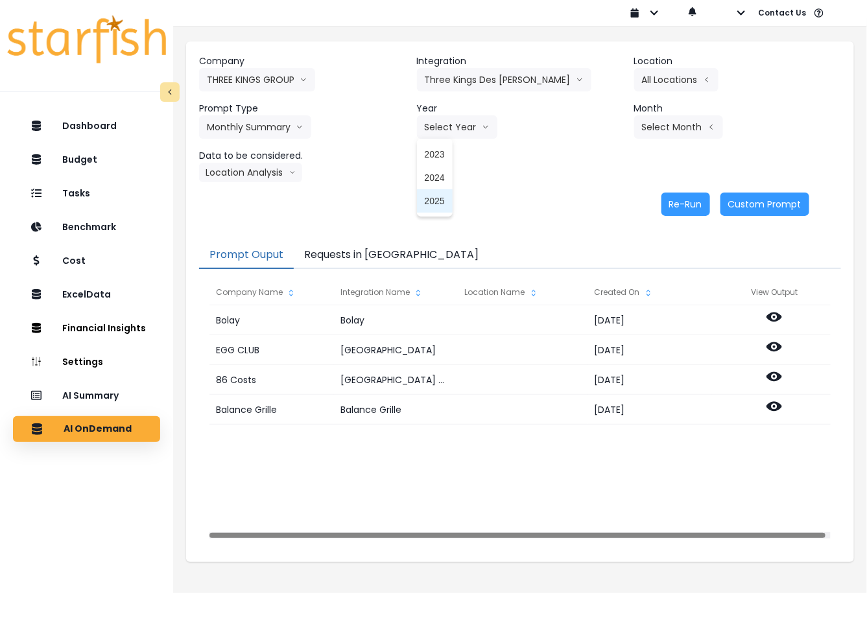
click at [442, 201] on span "2025" at bounding box center [435, 201] width 20 height 13
click at [683, 131] on button "Select Month" at bounding box center [678, 126] width 89 height 23
click at [607, 296] on span "Aug" at bounding box center [613, 294] width 25 height 13
click at [228, 174] on button "Location Analysis" at bounding box center [250, 172] width 103 height 19
click at [235, 196] on span "Comparison overtime" at bounding box center [250, 197] width 86 height 13
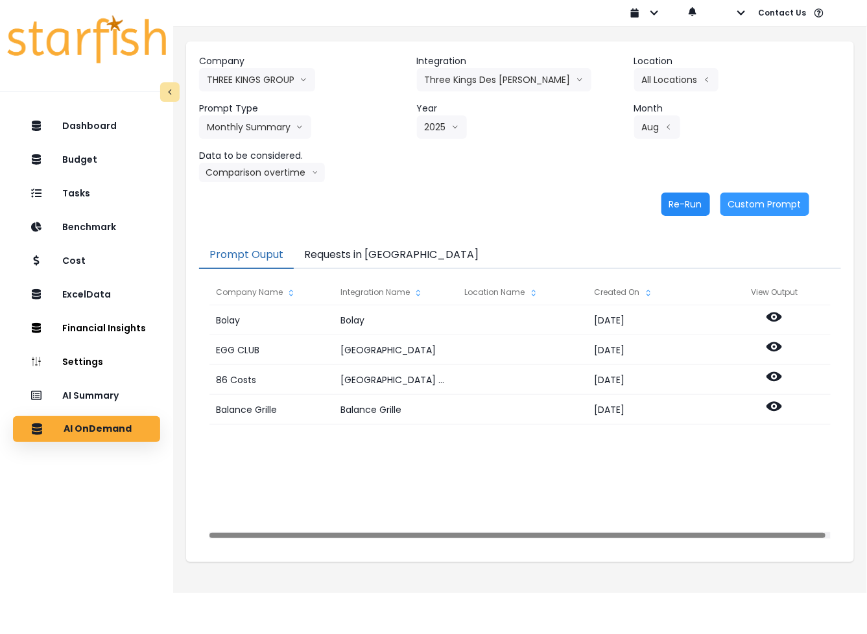
click at [689, 201] on button "Re-Run" at bounding box center [685, 204] width 49 height 23
click at [270, 172] on button "Comparison overtime" at bounding box center [262, 172] width 126 height 19
click at [253, 218] on span "Location Analysis" at bounding box center [250, 221] width 86 height 13
click at [678, 206] on button "Re-Run" at bounding box center [685, 204] width 49 height 23
click at [458, 66] on header "Integration" at bounding box center [520, 61] width 207 height 14
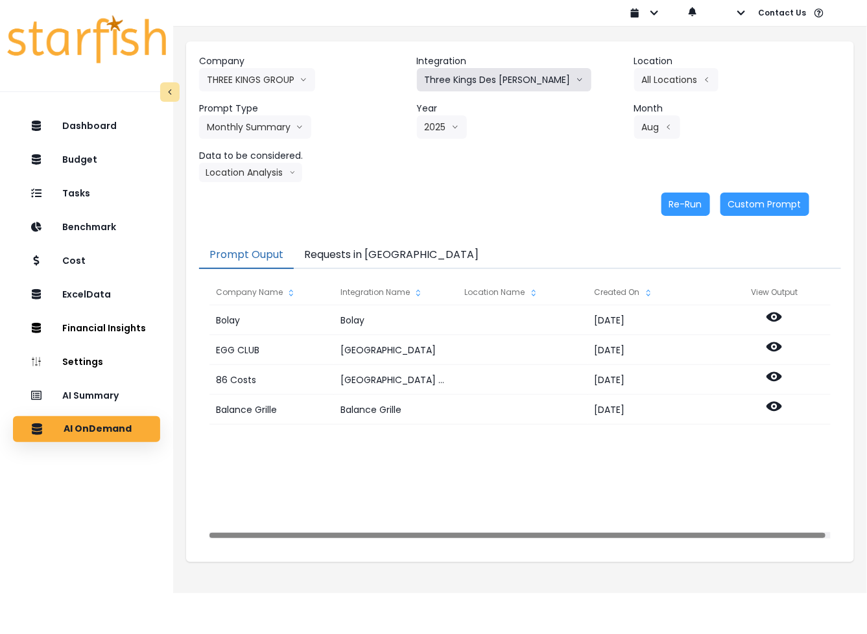
click at [460, 76] on button "Three Kings Des [PERSON_NAME]" at bounding box center [504, 79] width 174 height 23
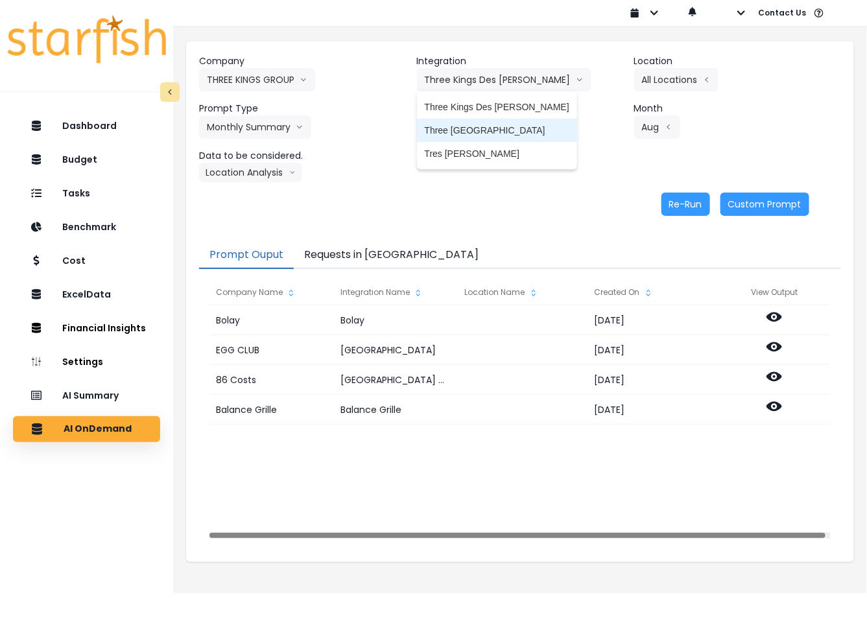
click at [486, 128] on span "Three [GEOGRAPHIC_DATA]" at bounding box center [497, 130] width 145 height 13
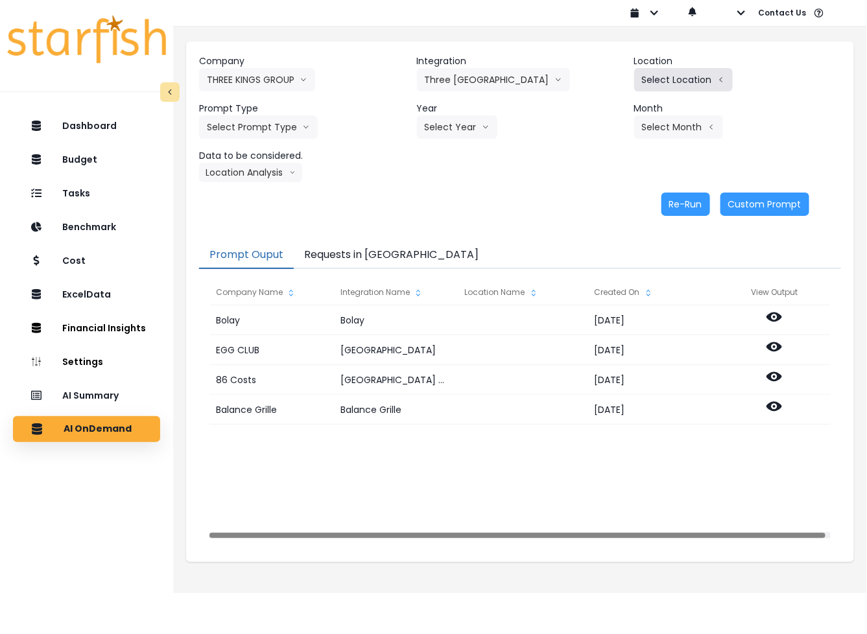
click at [659, 82] on button "Select Location" at bounding box center [683, 79] width 99 height 23
click at [607, 91] on li "All Locations" at bounding box center [600, 83] width 67 height 23
click at [270, 125] on button "Select Prompt Type" at bounding box center [258, 126] width 119 height 23
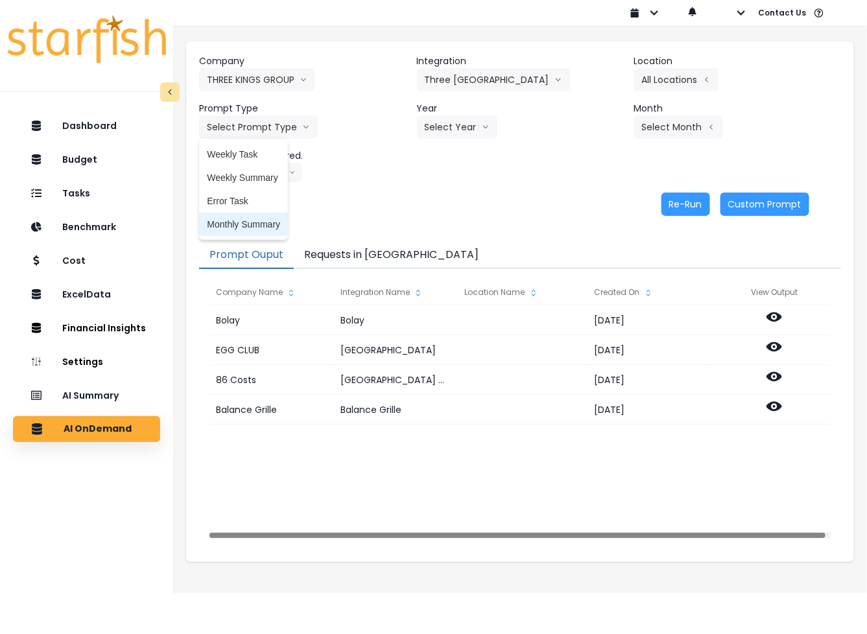
click at [248, 222] on span "Monthly Summary" at bounding box center [243, 224] width 73 height 13
click at [460, 136] on button "Select Year" at bounding box center [457, 126] width 80 height 23
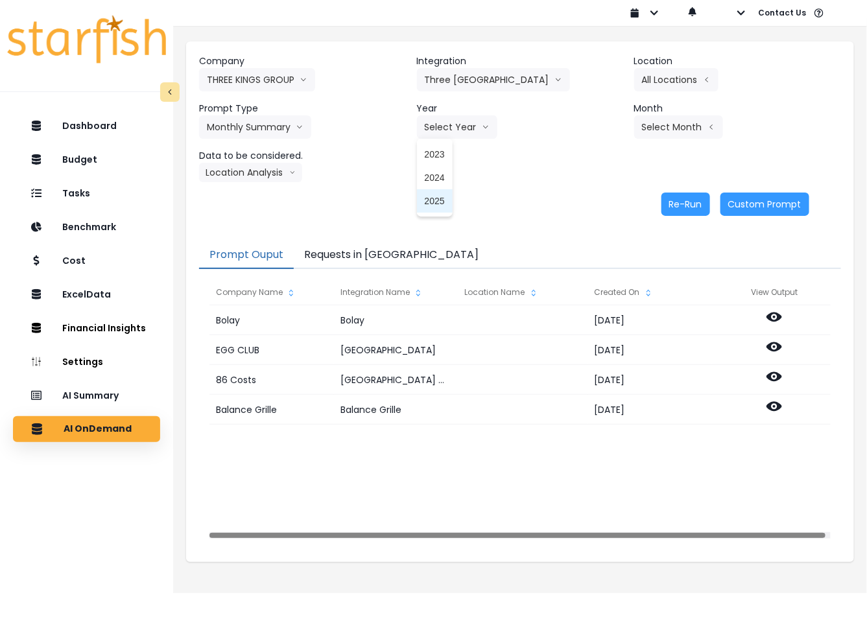
click at [438, 192] on li "2025" at bounding box center [435, 200] width 36 height 23
click at [644, 125] on button "Select Month" at bounding box center [678, 126] width 89 height 23
click at [607, 292] on span "Aug" at bounding box center [613, 294] width 25 height 13
click at [271, 158] on header "Data to be considered." at bounding box center [302, 156] width 207 height 14
click at [266, 169] on button "Location Analysis" at bounding box center [250, 172] width 103 height 19
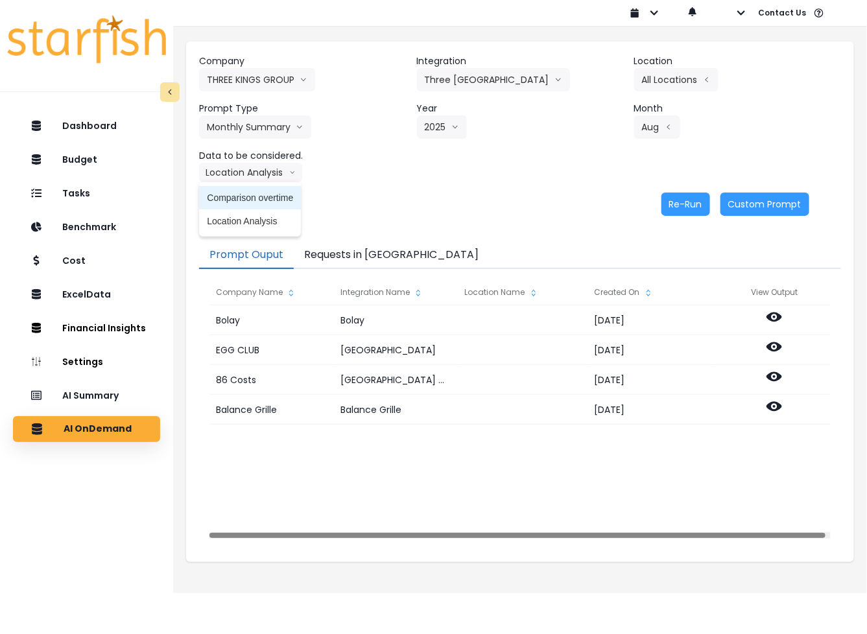
click at [254, 201] on span "Comparison overtime" at bounding box center [250, 197] width 86 height 13
click at [668, 208] on button "Re-Run" at bounding box center [685, 204] width 49 height 23
click at [268, 172] on button "Comparison overtime" at bounding box center [262, 172] width 126 height 19
click at [254, 219] on span "Location Analysis" at bounding box center [250, 221] width 86 height 13
click at [679, 206] on button "Re-Run" at bounding box center [685, 204] width 49 height 23
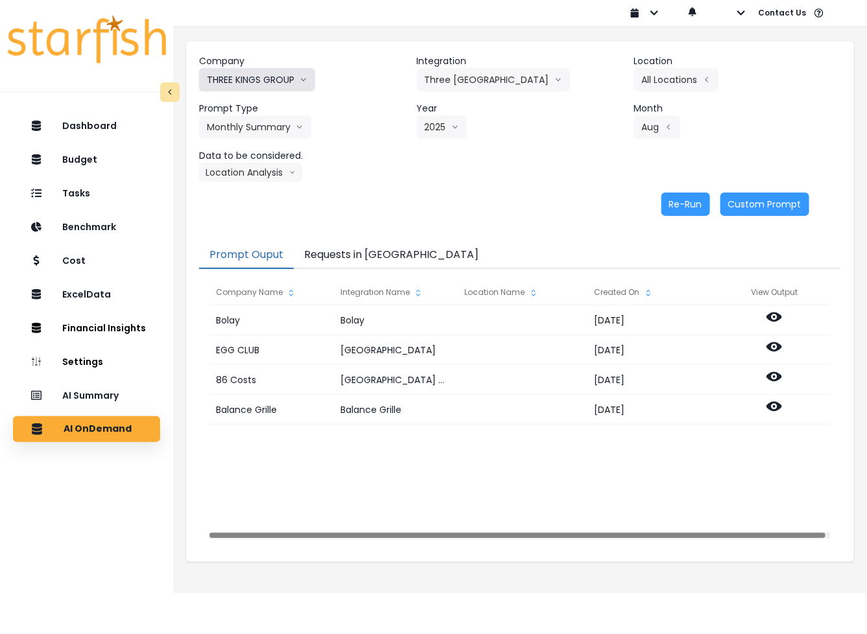
click at [231, 81] on button "THREE KINGS GROUP" at bounding box center [257, 79] width 116 height 23
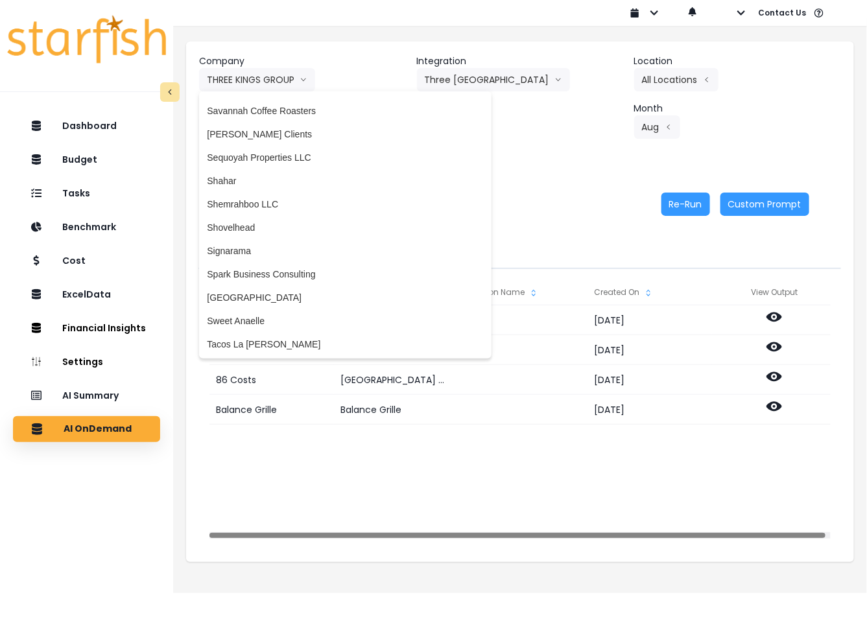
scroll to position [2520, 0]
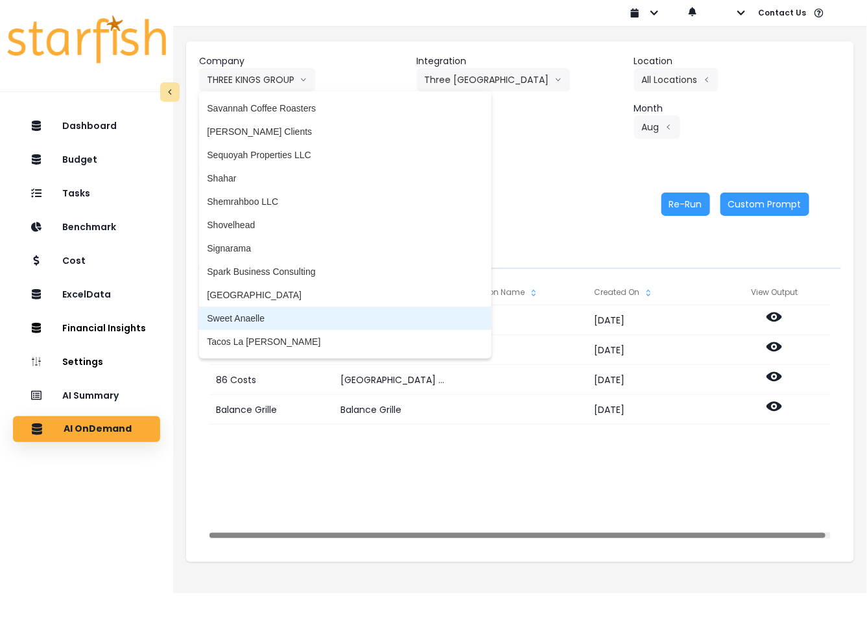
click at [268, 316] on span "Sweet Anaelle" at bounding box center [345, 318] width 276 height 13
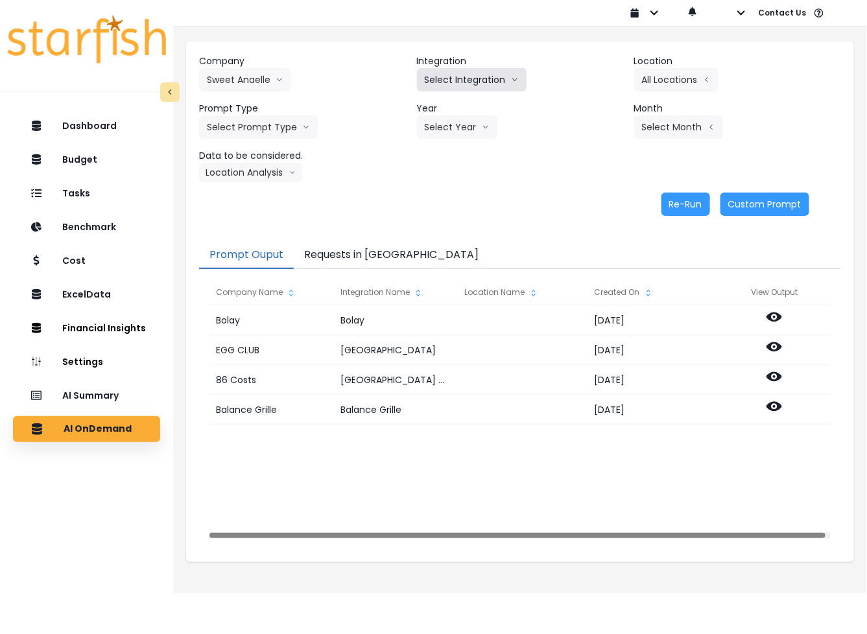
click at [471, 77] on button "Select Integration" at bounding box center [472, 79] width 110 height 23
click at [461, 107] on span "Quickbooks" at bounding box center [448, 107] width 47 height 13
click at [633, 76] on div "Company Sweet Anaelle 86 Costs Asti Bagel Cafe Balance Grille Bald Ginger Bar B…" at bounding box center [520, 118] width 642 height 128
click at [645, 77] on button "Select Location" at bounding box center [683, 79] width 99 height 23
drag, startPoint x: 601, startPoint y: 85, endPoint x: 584, endPoint y: 89, distance: 17.9
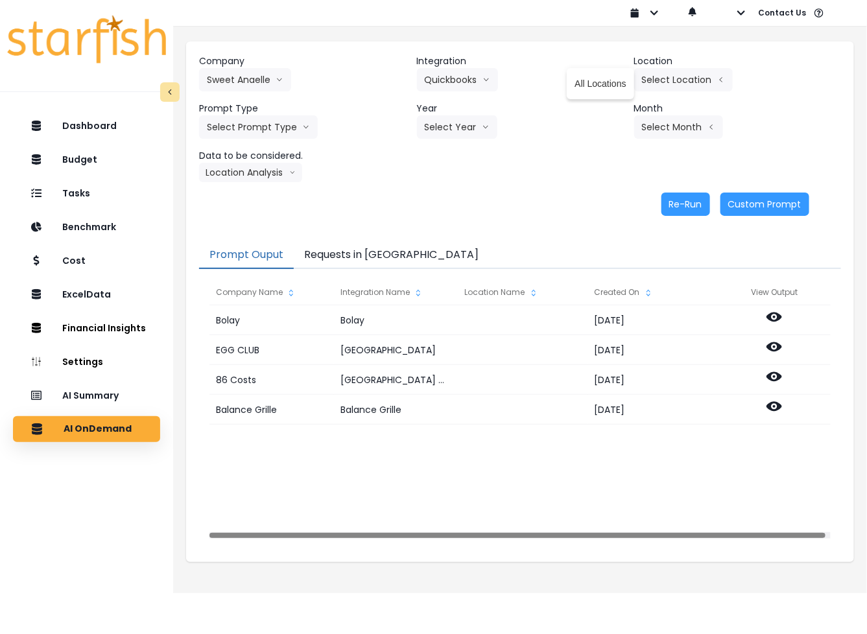
click at [600, 85] on span "All Locations" at bounding box center [599, 83] width 51 height 13
click at [279, 124] on button "Select Prompt Type" at bounding box center [258, 126] width 119 height 23
click at [247, 221] on span "Monthly Summary" at bounding box center [243, 224] width 73 height 13
click at [448, 138] on button "Select Year" at bounding box center [457, 126] width 80 height 23
click at [436, 202] on span "2025" at bounding box center [435, 201] width 20 height 13
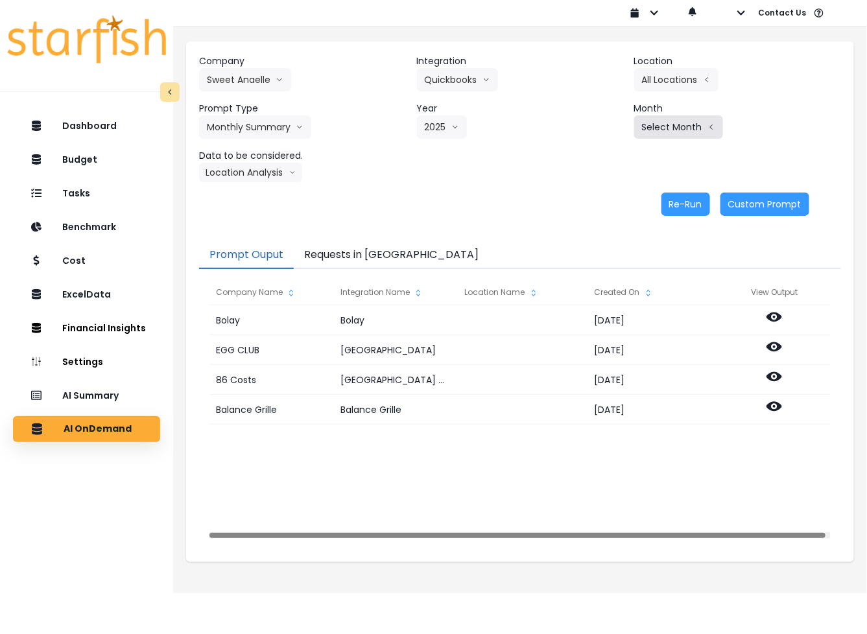
click at [688, 131] on button "Select Month" at bounding box center [678, 126] width 89 height 23
click at [607, 293] on span "Aug" at bounding box center [613, 294] width 25 height 13
click at [222, 172] on button "Location Analysis" at bounding box center [250, 172] width 103 height 19
click at [237, 193] on span "Comparison overtime" at bounding box center [250, 197] width 86 height 13
click at [682, 204] on button "Re-Run" at bounding box center [685, 204] width 49 height 23
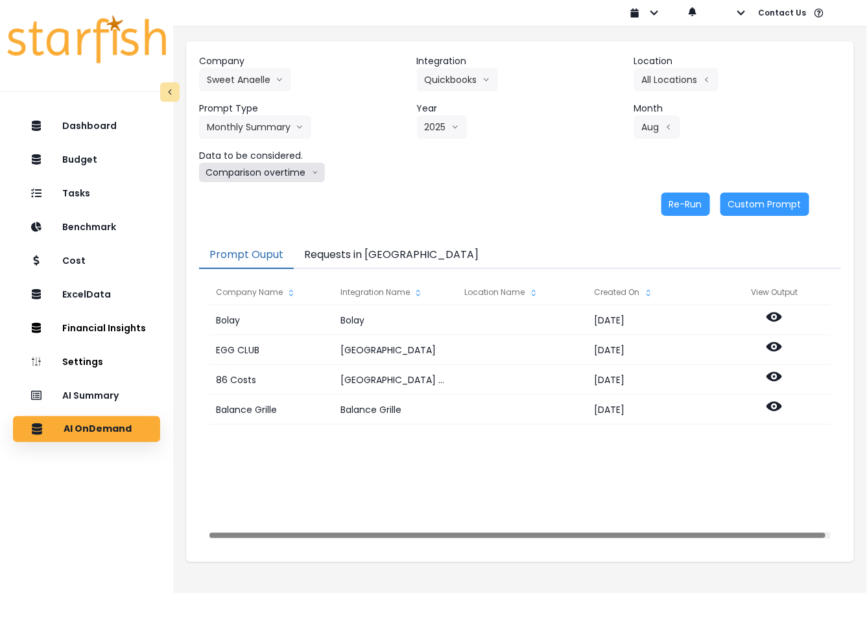
click at [261, 169] on button "Comparison overtime" at bounding box center [262, 172] width 126 height 19
click at [243, 221] on span "Location Analysis" at bounding box center [250, 221] width 86 height 13
click at [693, 199] on button "Re-Run" at bounding box center [685, 204] width 49 height 23
click at [259, 82] on button "Sweet Anaelle" at bounding box center [245, 79] width 92 height 23
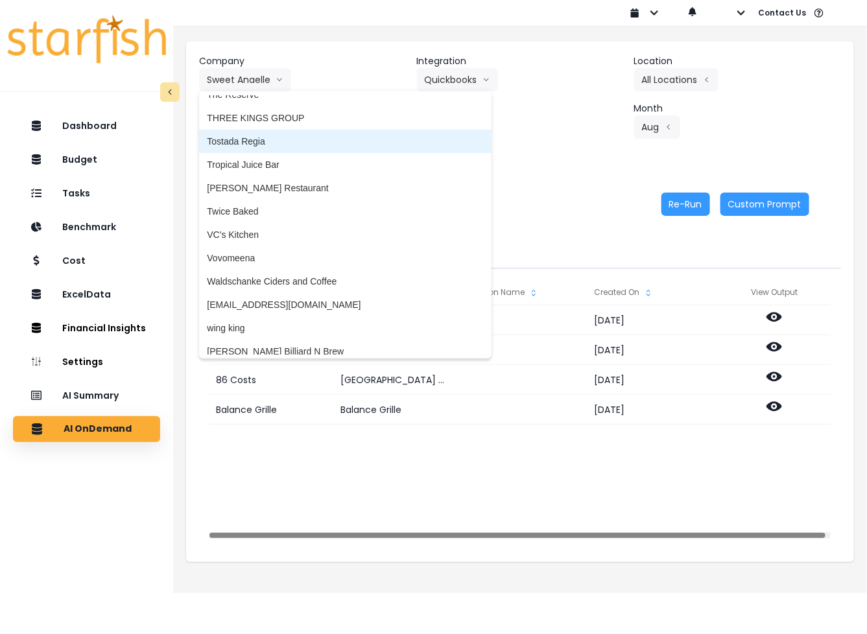
scroll to position [3006, 0]
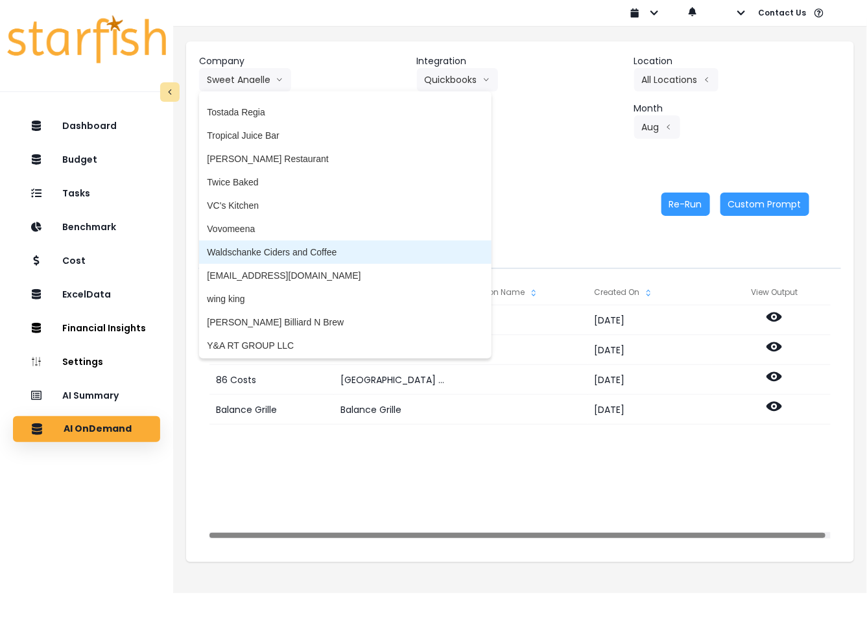
click at [299, 248] on span "Waldschanke Ciders and Coffee" at bounding box center [345, 252] width 276 height 13
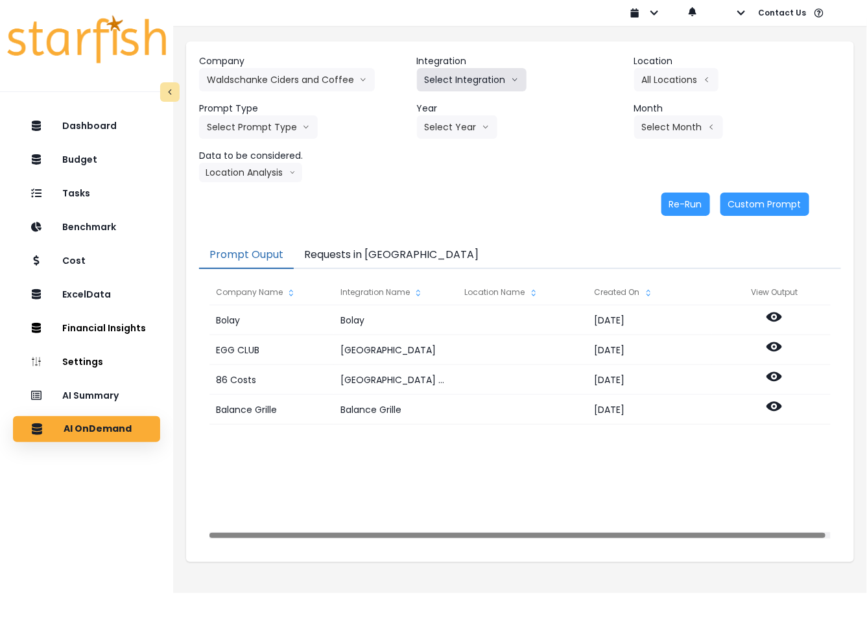
click at [470, 68] on button "Select Integration" at bounding box center [472, 79] width 110 height 23
click at [457, 101] on span "QuickBooks Online" at bounding box center [463, 107] width 77 height 13
click at [660, 82] on button "Select Location" at bounding box center [683, 79] width 99 height 23
drag, startPoint x: 601, startPoint y: 84, endPoint x: 582, endPoint y: 88, distance: 19.1
click at [600, 84] on span "All Locations" at bounding box center [599, 83] width 51 height 13
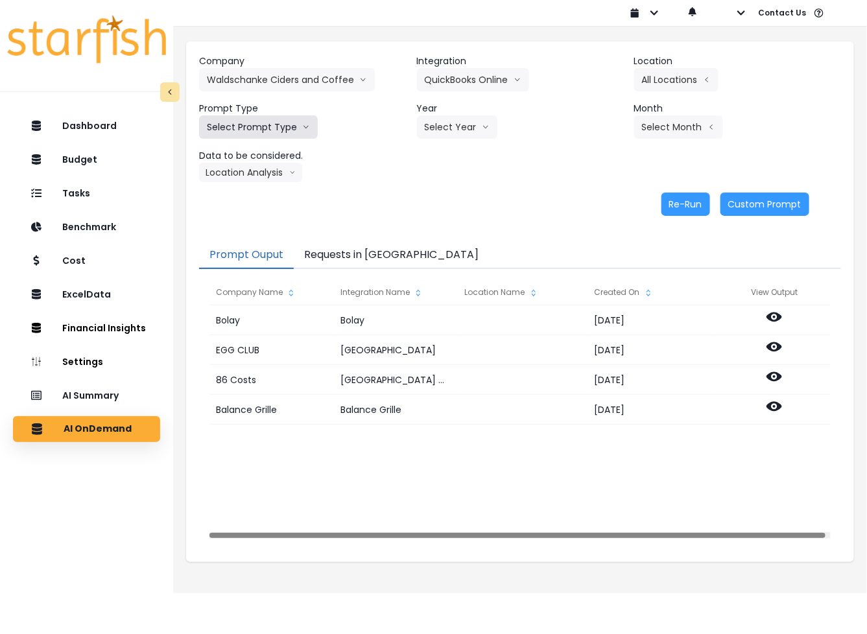
click at [281, 122] on button "Select Prompt Type" at bounding box center [258, 126] width 119 height 23
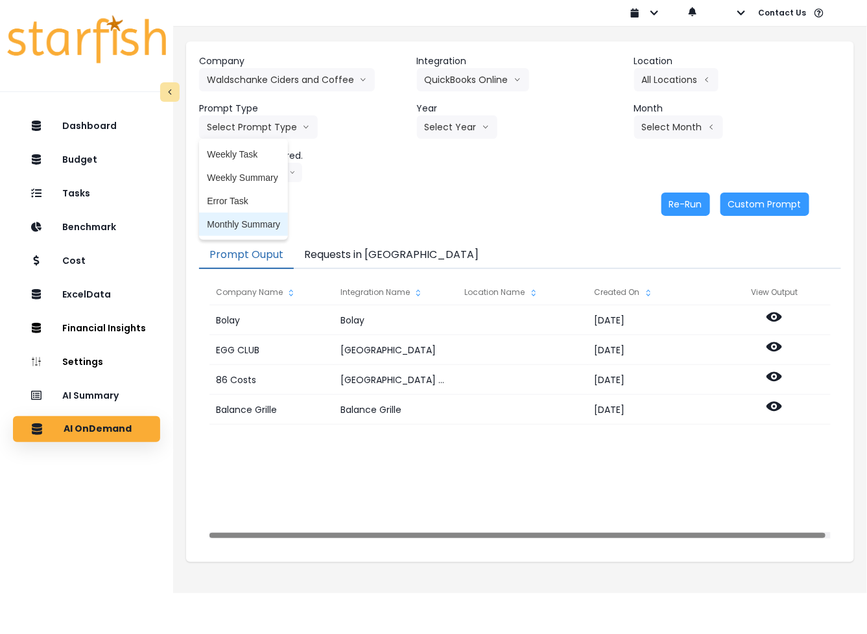
click at [247, 222] on span "Monthly Summary" at bounding box center [243, 224] width 73 height 13
click at [446, 132] on button "Select Year" at bounding box center [457, 126] width 80 height 23
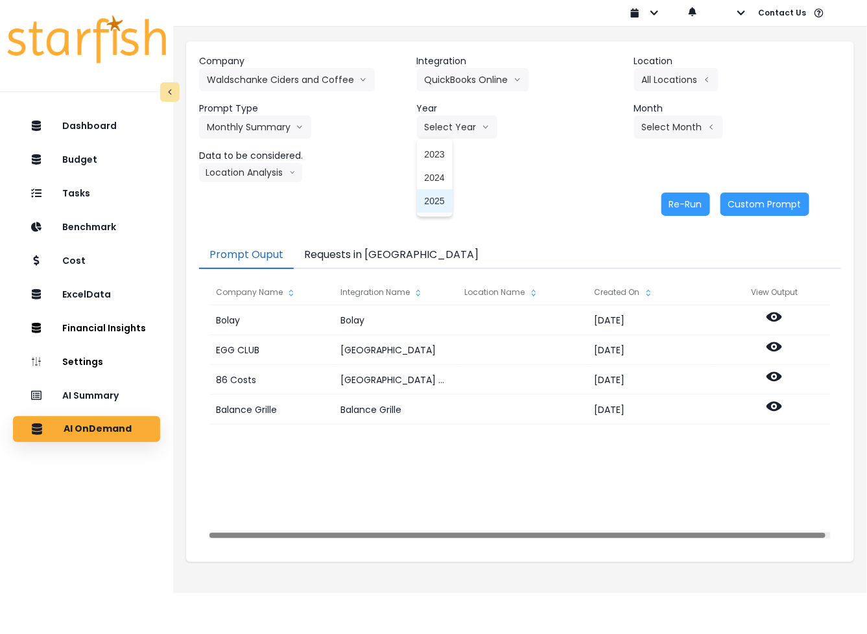
click at [432, 193] on li "2025" at bounding box center [435, 200] width 36 height 23
click at [649, 127] on button "Select Month" at bounding box center [678, 126] width 89 height 23
click at [601, 297] on span "Aug" at bounding box center [613, 294] width 25 height 13
click at [244, 171] on button "Location Analysis" at bounding box center [250, 172] width 103 height 19
click at [240, 195] on span "Comparison overtime" at bounding box center [250, 197] width 86 height 13
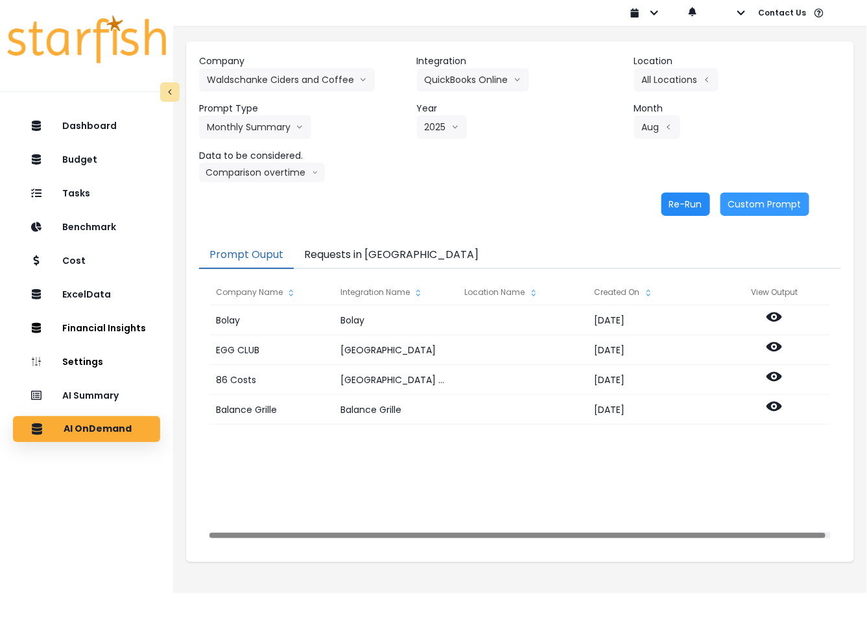
click at [688, 201] on button "Re-Run" at bounding box center [685, 204] width 49 height 23
click at [251, 176] on button "Comparison overtime" at bounding box center [262, 172] width 126 height 19
click at [254, 221] on span "Location Analysis" at bounding box center [250, 221] width 86 height 13
click at [683, 204] on button "Re-Run" at bounding box center [685, 204] width 49 height 23
click at [241, 75] on button "Waldschanke Ciders and Coffee" at bounding box center [287, 79] width 176 height 23
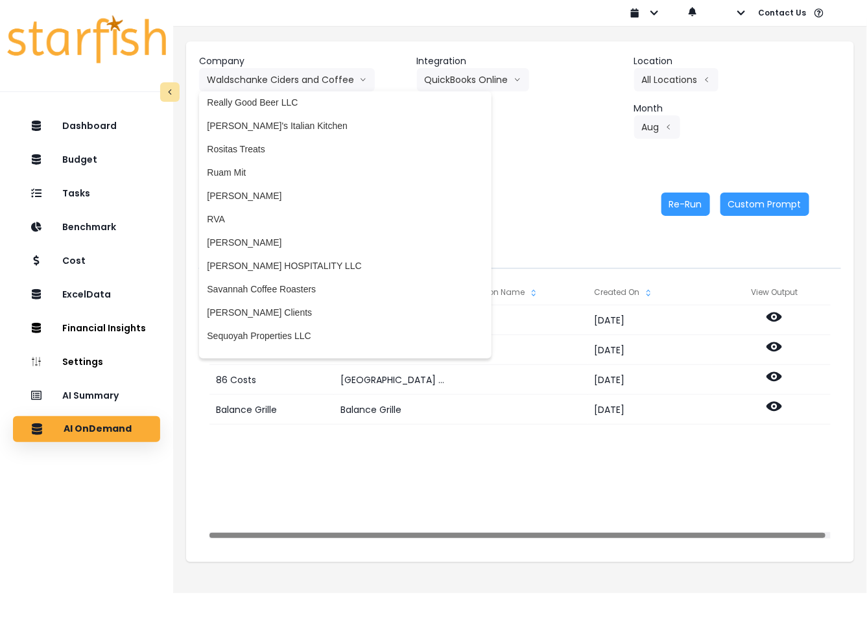
scroll to position [2276, 0]
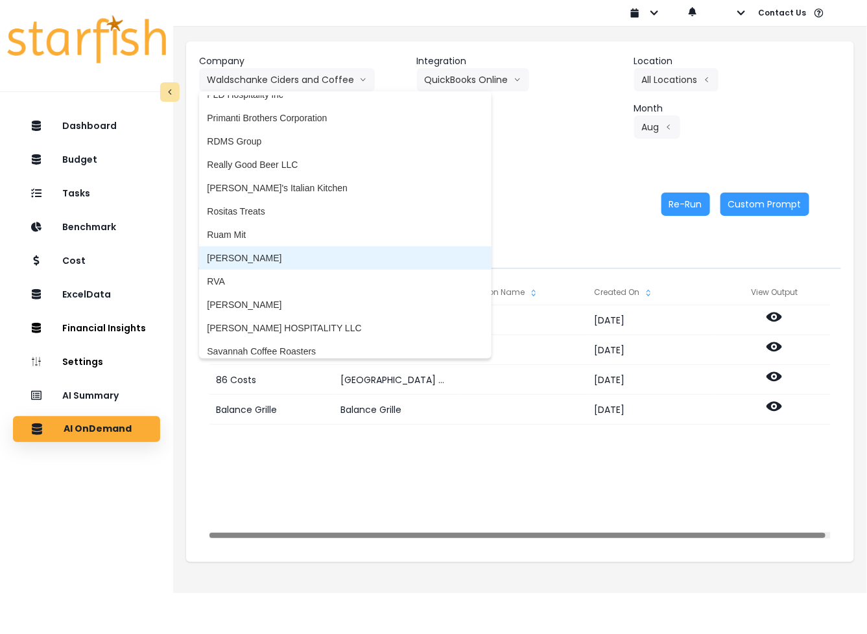
click at [266, 257] on span "[PERSON_NAME]" at bounding box center [345, 258] width 276 height 13
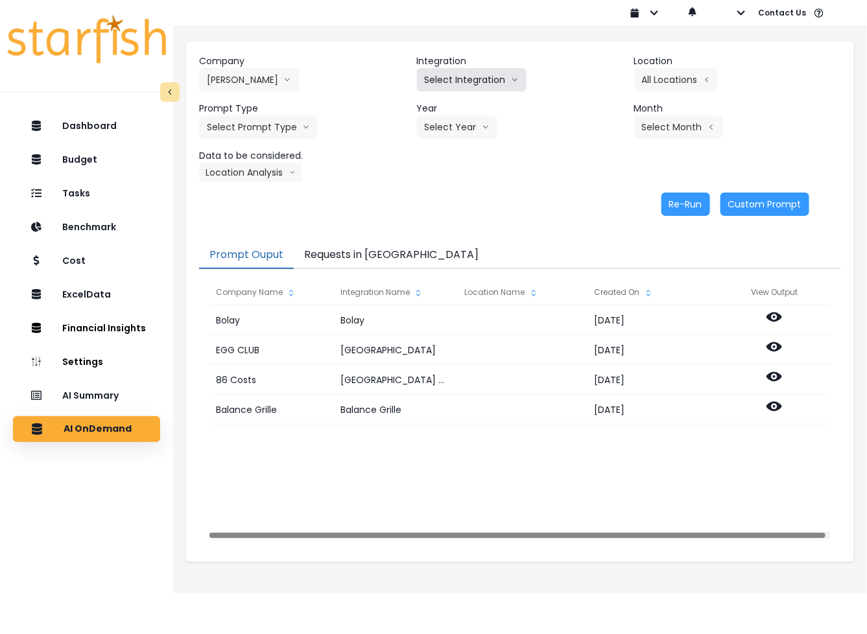
click at [462, 73] on button "Select Integration" at bounding box center [472, 79] width 110 height 23
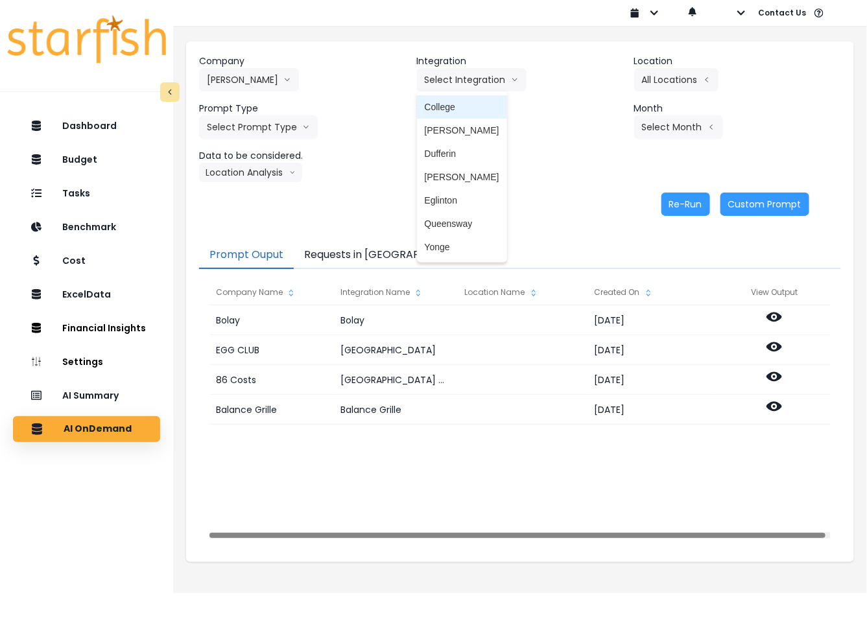
click at [448, 109] on span "College" at bounding box center [462, 107] width 75 height 13
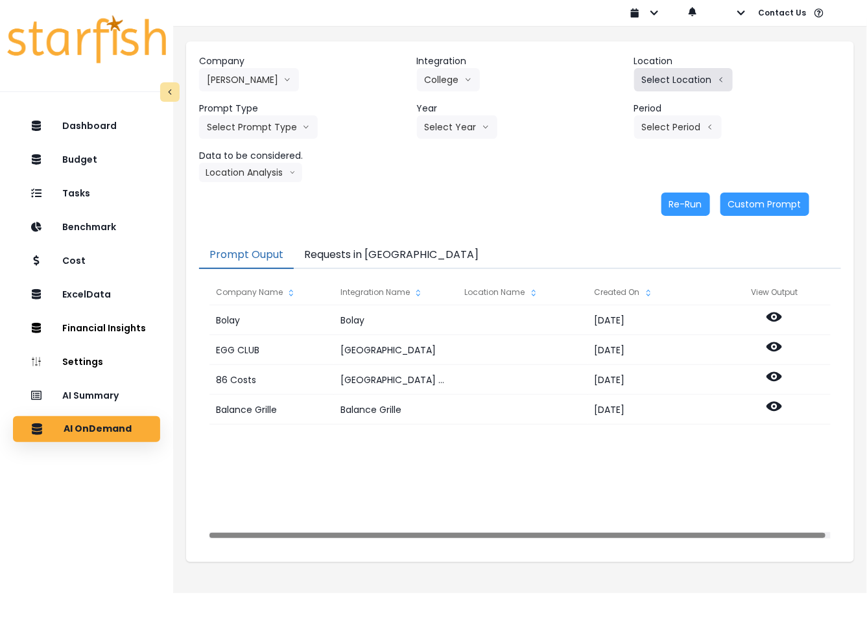
drag, startPoint x: 627, startPoint y: 72, endPoint x: 648, endPoint y: 78, distance: 22.4
click at [629, 72] on div "Company [PERSON_NAME] 86 Costs Asti Bagel Cafe Balance Grille Bald Ginger Bar B…" at bounding box center [520, 118] width 642 height 128
click at [669, 83] on button "Select Location" at bounding box center [683, 79] width 99 height 23
click at [591, 84] on span "All Locations" at bounding box center [599, 83] width 51 height 13
drag, startPoint x: 271, startPoint y: 109, endPoint x: 263, endPoint y: 124, distance: 17.4
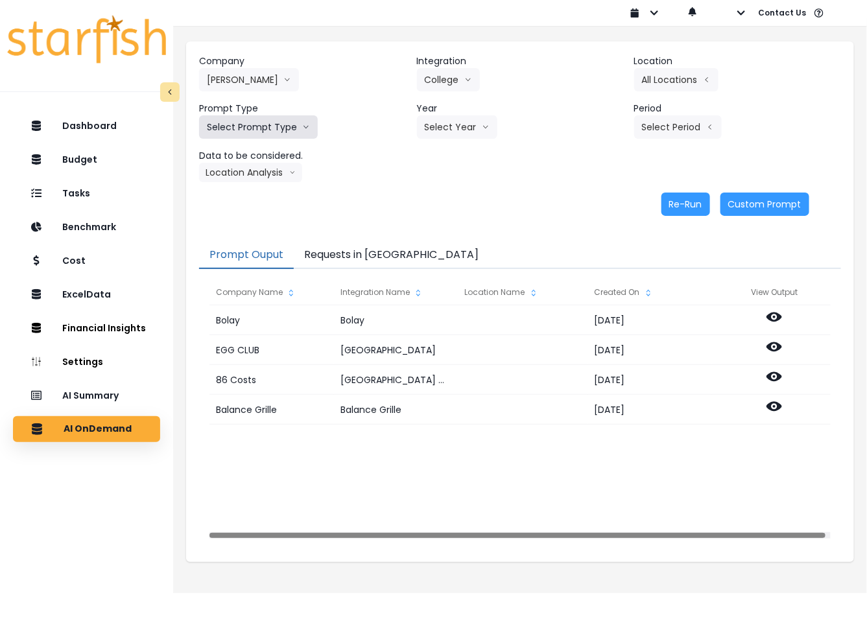
click at [270, 109] on header "Prompt Type" at bounding box center [302, 109] width 207 height 14
click at [263, 124] on button "Select Prompt Type" at bounding box center [258, 126] width 119 height 23
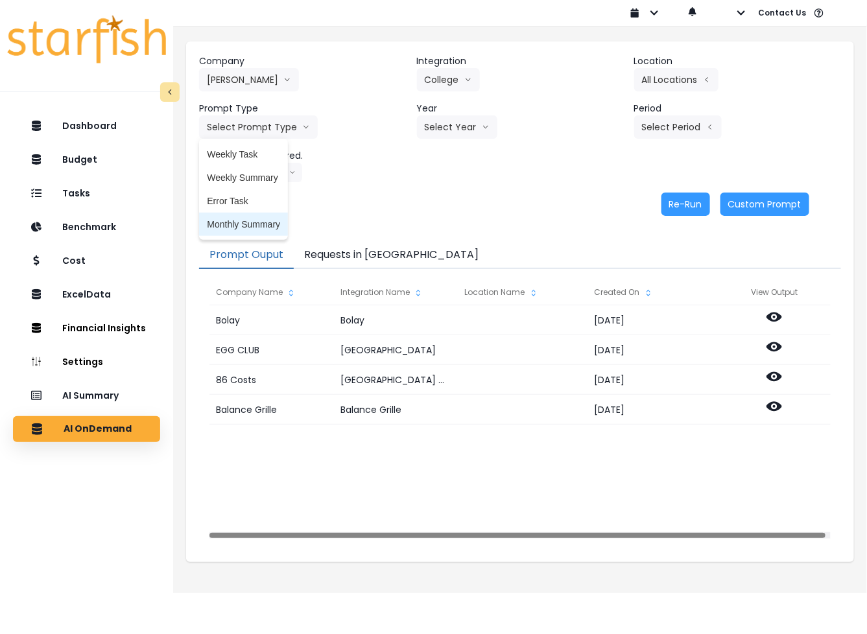
drag, startPoint x: 250, startPoint y: 226, endPoint x: 390, endPoint y: 167, distance: 151.4
click at [251, 226] on span "Monthly Summary" at bounding box center [243, 224] width 73 height 13
click at [456, 123] on button "Select Year" at bounding box center [457, 126] width 80 height 23
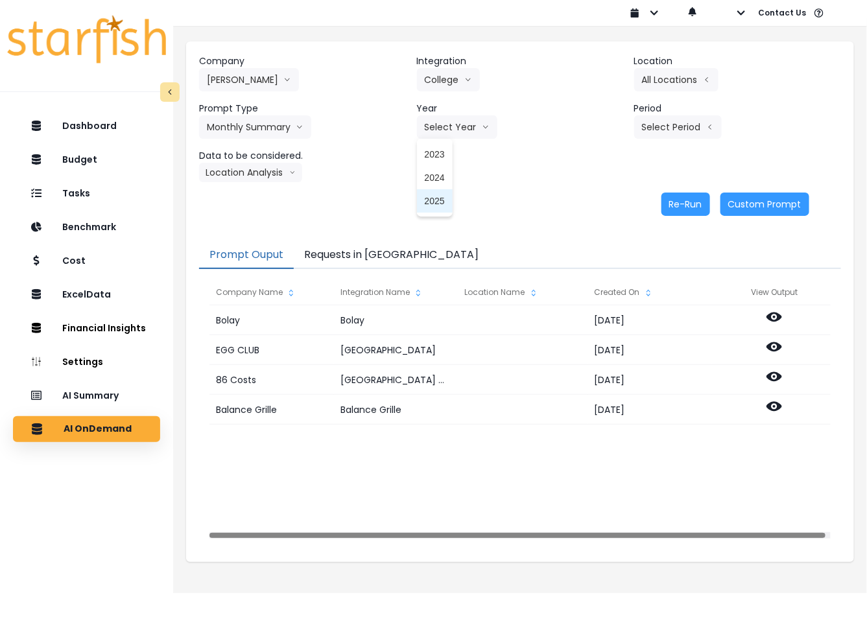
click at [442, 198] on span "2025" at bounding box center [435, 201] width 20 height 13
click at [679, 124] on button "Select Period" at bounding box center [678, 126] width 88 height 23
click at [610, 272] on span "P7" at bounding box center [618, 271] width 16 height 13
click at [245, 172] on button "Location Analysis" at bounding box center [250, 172] width 103 height 19
click at [248, 205] on li "Comparison overtime" at bounding box center [250, 197] width 102 height 23
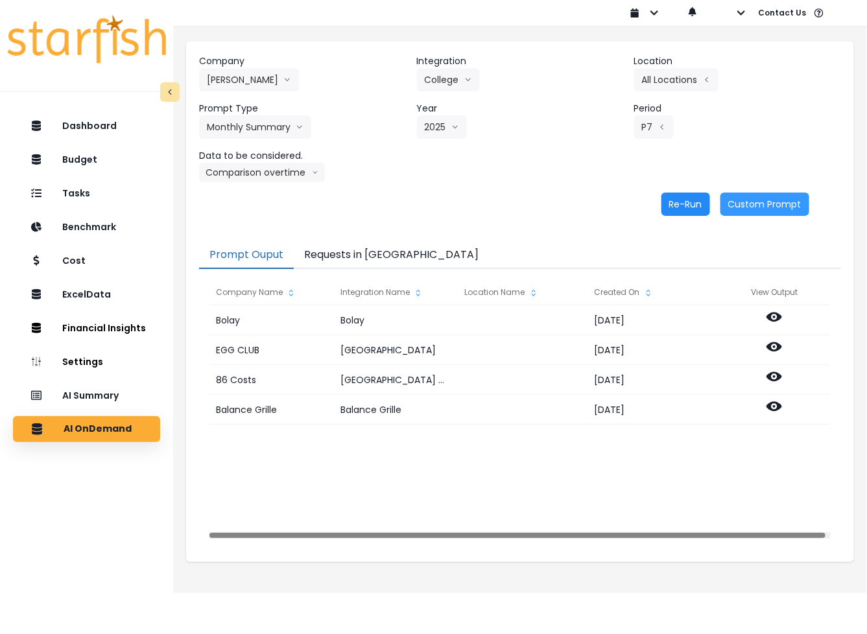
click at [685, 209] on button "Re-Run" at bounding box center [685, 204] width 49 height 23
click at [242, 166] on button "Comparison overtime" at bounding box center [262, 172] width 126 height 19
click at [235, 224] on span "Location Analysis" at bounding box center [250, 221] width 86 height 13
click at [672, 209] on button "Re-Run" at bounding box center [685, 204] width 49 height 23
click at [429, 72] on button "College" at bounding box center [448, 79] width 63 height 23
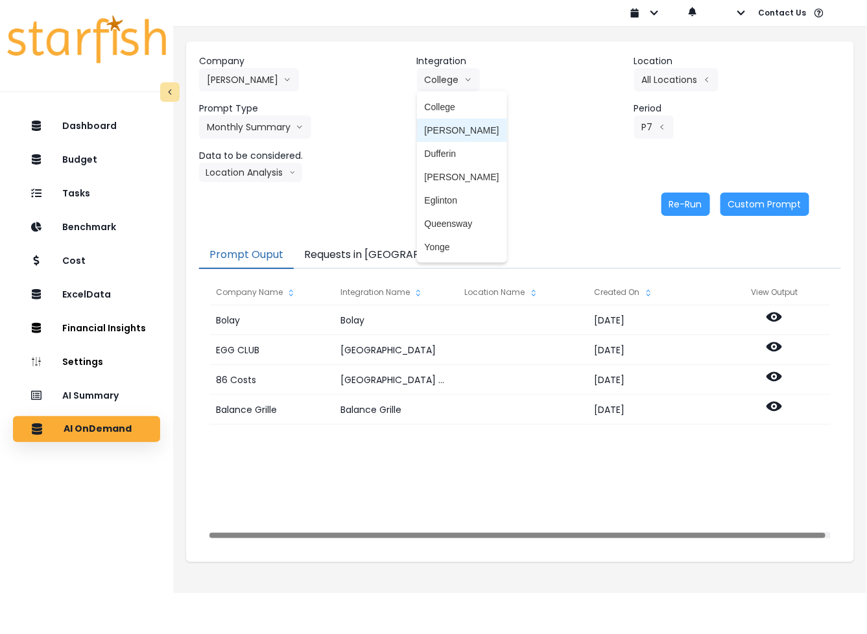
click at [442, 125] on span "[PERSON_NAME]" at bounding box center [462, 130] width 75 height 13
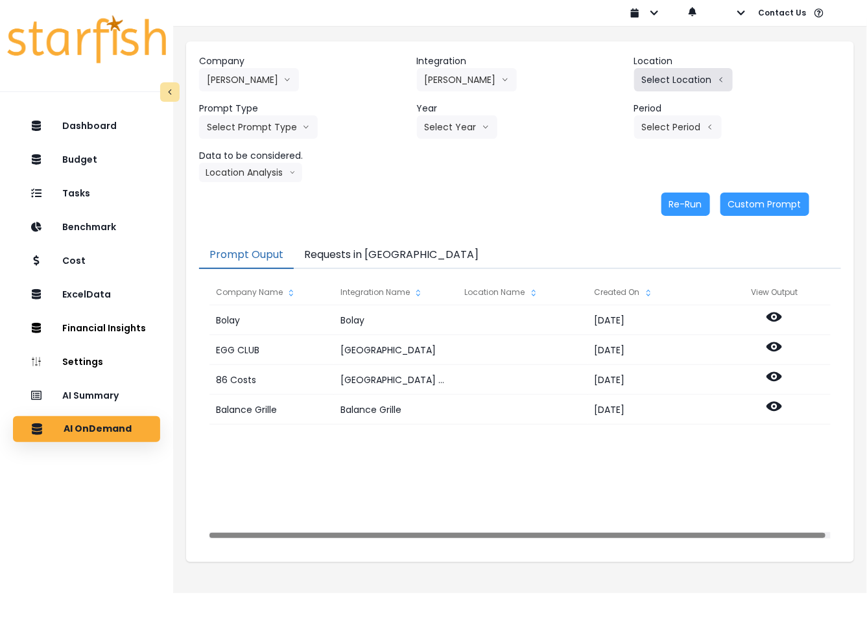
click at [653, 75] on button "Select Location" at bounding box center [683, 79] width 99 height 23
click at [589, 80] on span "All Locations" at bounding box center [599, 83] width 51 height 13
click at [278, 123] on button "Select Prompt Type" at bounding box center [258, 126] width 119 height 23
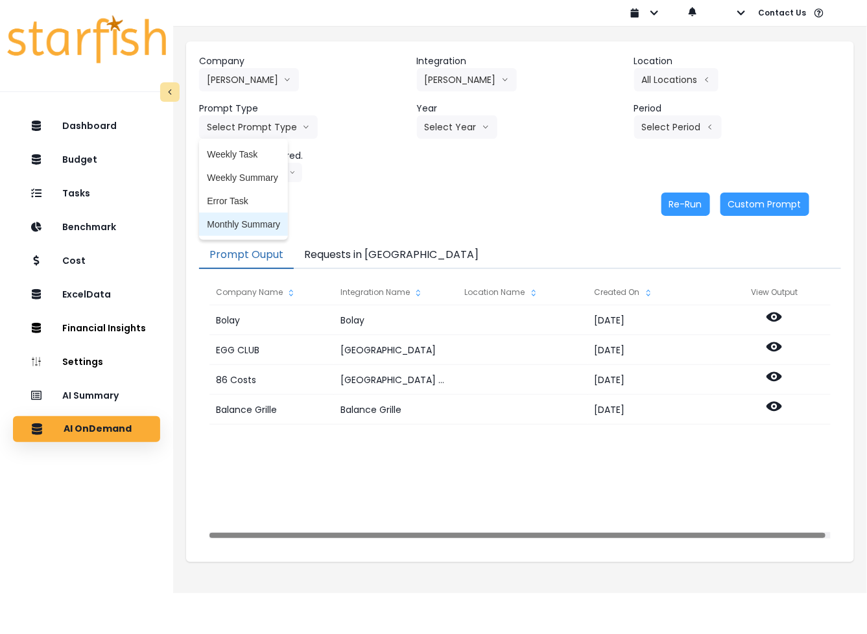
click at [242, 227] on span "Monthly Summary" at bounding box center [243, 224] width 73 height 13
click at [461, 131] on button "Select Year" at bounding box center [457, 126] width 80 height 23
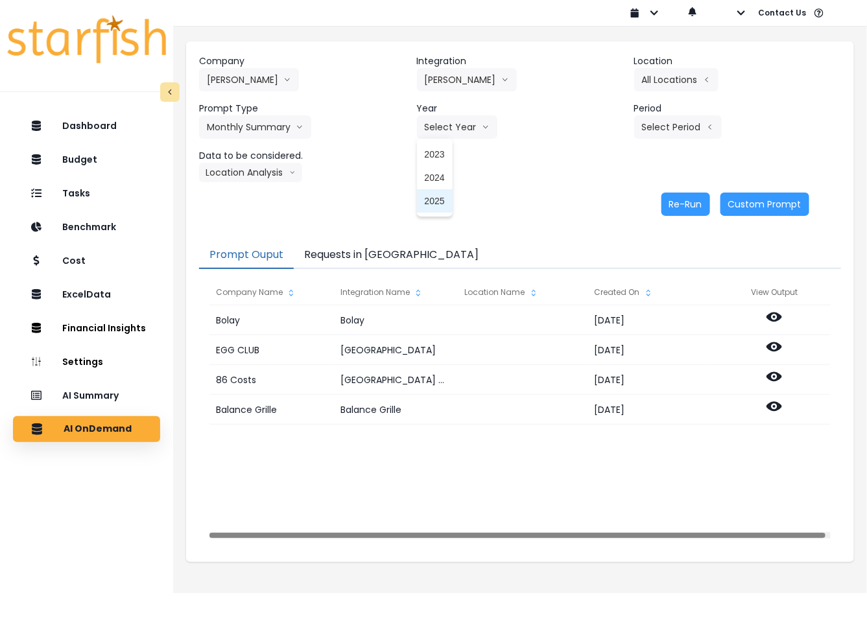
click at [438, 195] on span "2025" at bounding box center [435, 201] width 20 height 13
click at [462, 56] on header "Integration" at bounding box center [520, 61] width 207 height 14
click at [458, 70] on button "[PERSON_NAME]" at bounding box center [467, 79] width 100 height 23
click at [448, 172] on span "[PERSON_NAME]" at bounding box center [462, 177] width 75 height 13
click at [648, 73] on button "Select Location" at bounding box center [683, 79] width 99 height 23
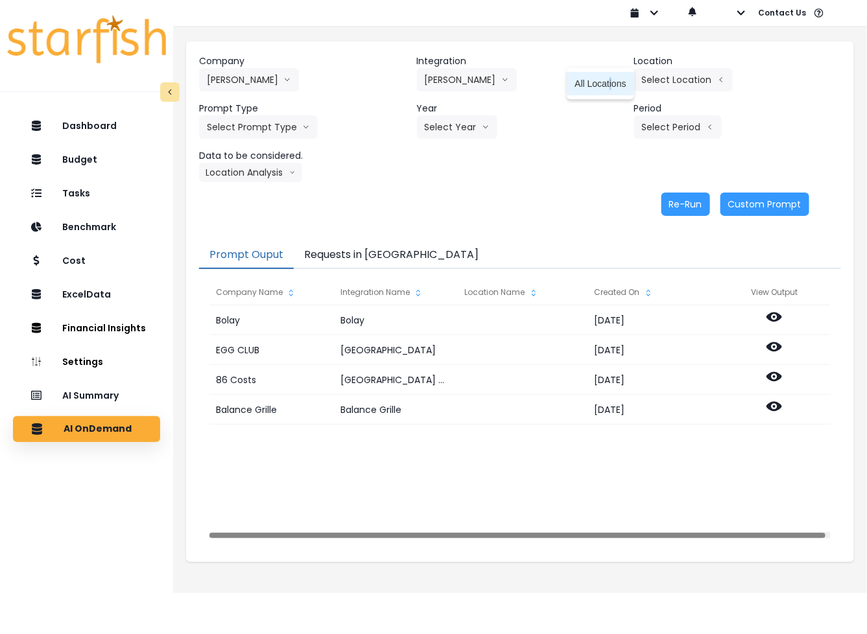
click at [610, 88] on span "All Locations" at bounding box center [599, 83] width 51 height 13
click at [269, 127] on button "Select Prompt Type" at bounding box center [258, 126] width 119 height 23
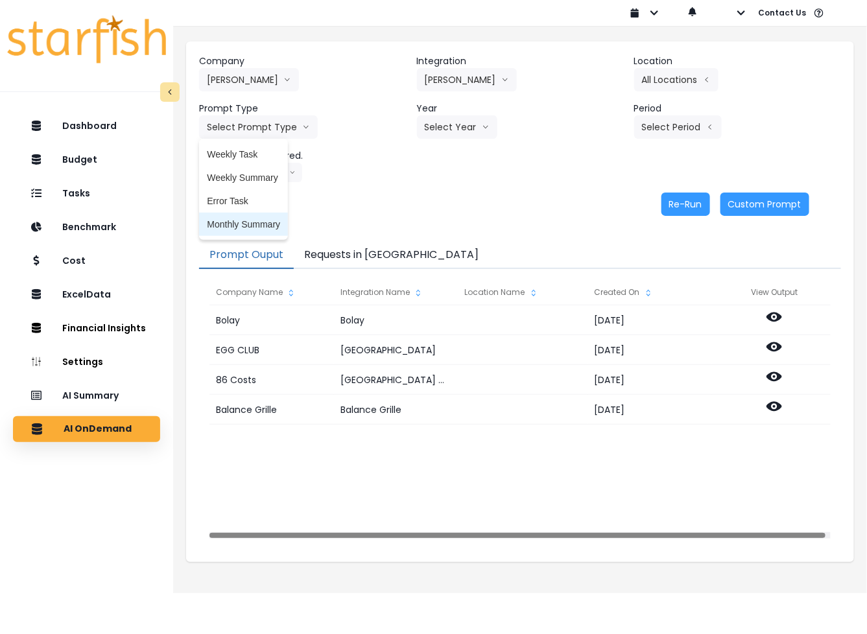
click at [235, 230] on span "Monthly Summary" at bounding box center [243, 224] width 73 height 13
click at [455, 135] on button "Select Year" at bounding box center [457, 126] width 80 height 23
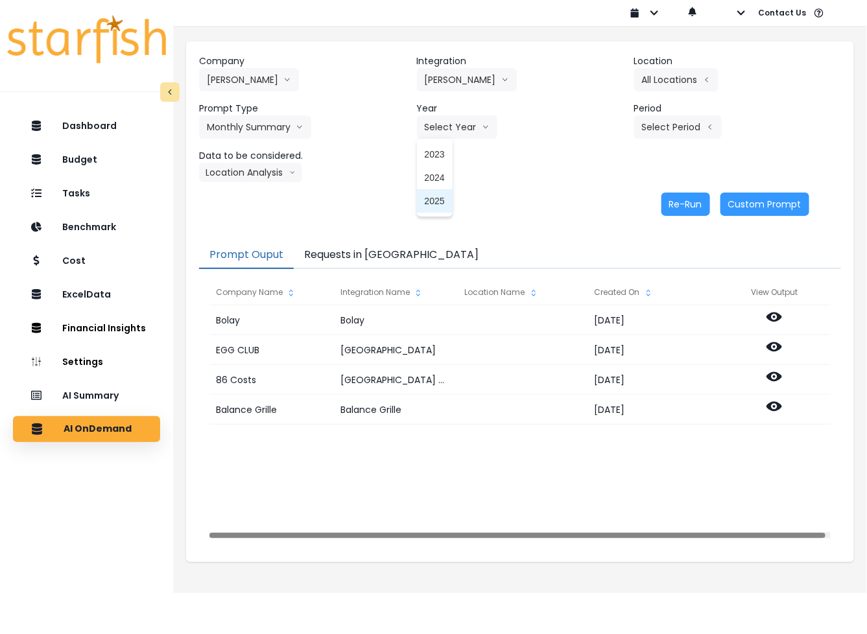
click at [442, 204] on span "2025" at bounding box center [435, 201] width 20 height 13
click at [662, 131] on button "Select Period" at bounding box center [678, 126] width 88 height 23
click at [613, 269] on span "P7" at bounding box center [618, 271] width 16 height 13
click at [266, 167] on button "Location Analysis" at bounding box center [250, 172] width 103 height 19
click at [256, 191] on span "Comparison overtime" at bounding box center [250, 197] width 86 height 13
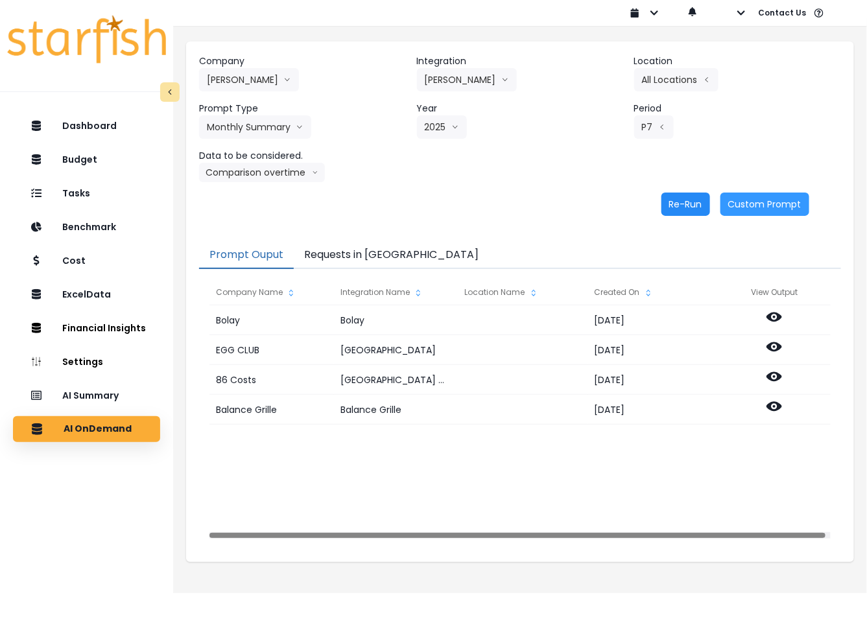
click at [667, 200] on button "Re-Run" at bounding box center [685, 204] width 49 height 23
click at [279, 175] on button "Comparison overtime" at bounding box center [262, 172] width 126 height 19
click at [250, 219] on span "Location Analysis" at bounding box center [250, 221] width 86 height 13
click at [678, 202] on button "Re-Run" at bounding box center [685, 204] width 49 height 23
click at [442, 79] on button "[PERSON_NAME]" at bounding box center [467, 79] width 100 height 23
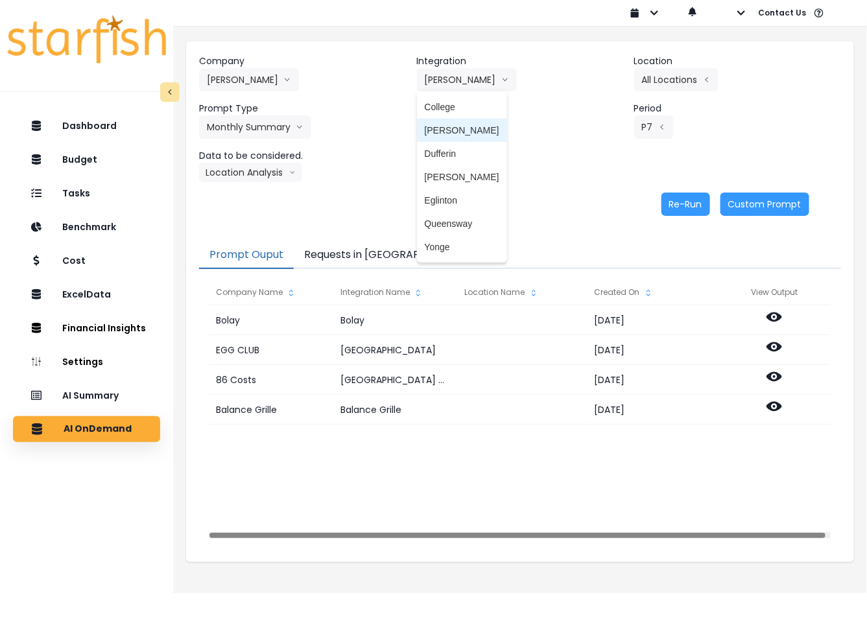
click at [448, 130] on span "[PERSON_NAME]" at bounding box center [462, 130] width 75 height 13
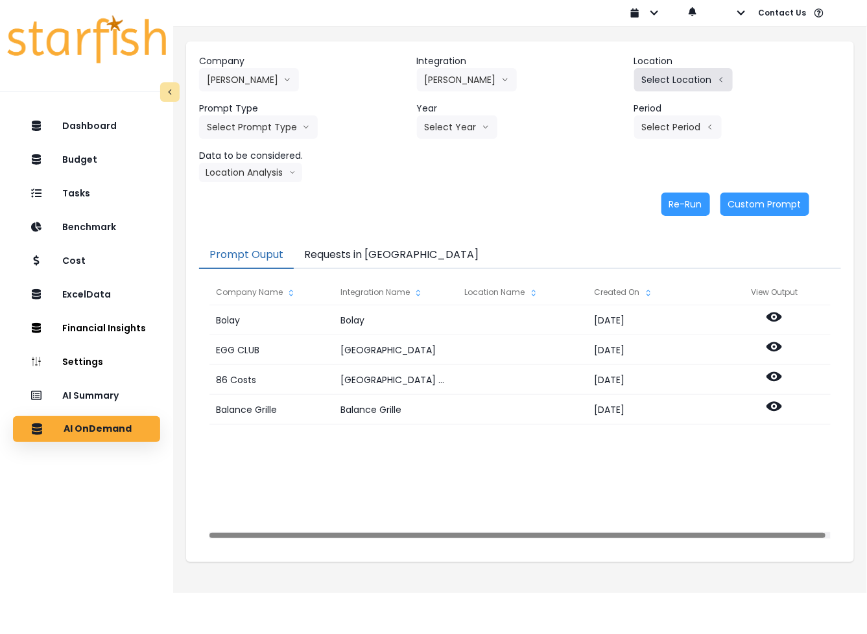
click at [665, 78] on button "Select Location" at bounding box center [683, 79] width 99 height 23
click at [600, 88] on span "All Locations" at bounding box center [599, 83] width 51 height 13
click at [282, 128] on button "Select Prompt Type" at bounding box center [258, 126] width 119 height 23
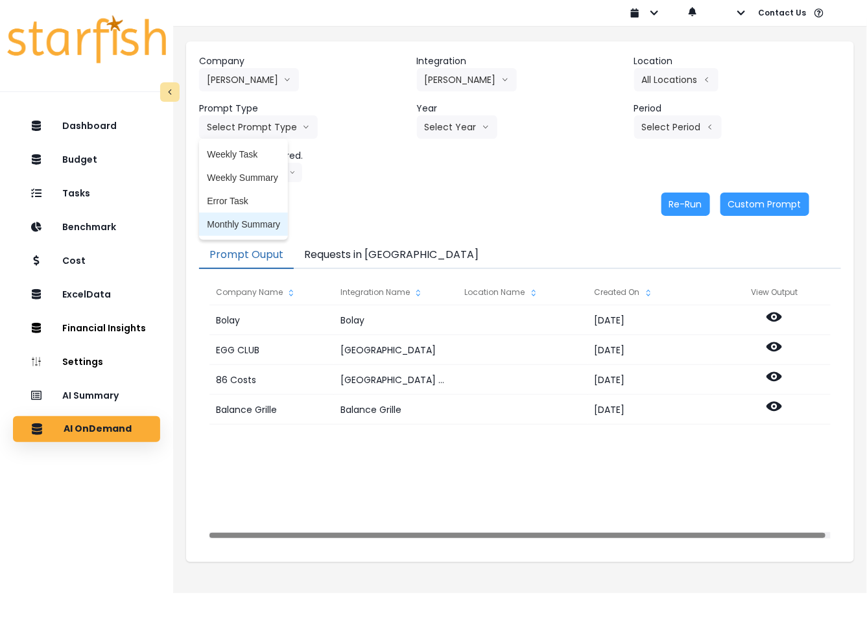
click at [258, 219] on span "Monthly Summary" at bounding box center [243, 224] width 73 height 13
click at [482, 123] on icon "arrow down line" at bounding box center [486, 127] width 8 height 13
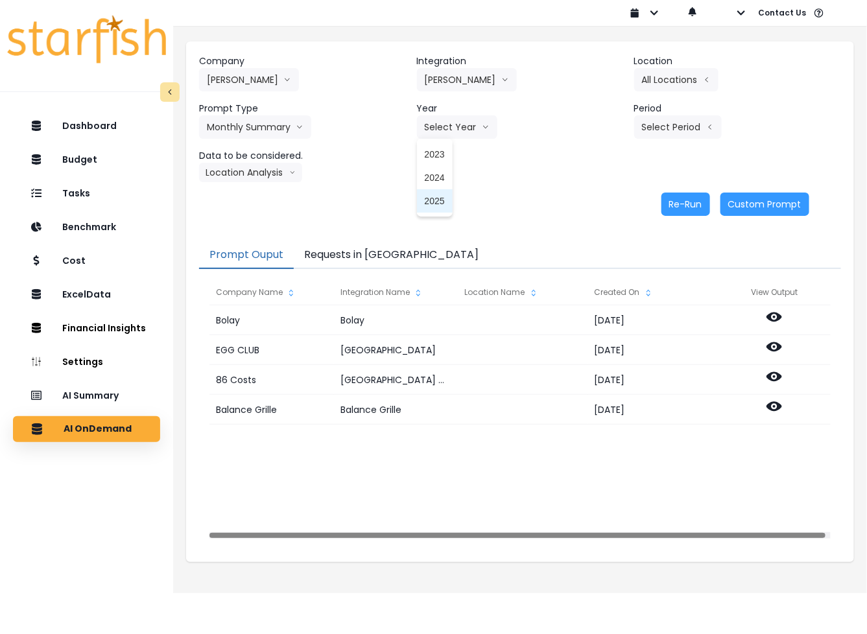
click at [431, 201] on span "2025" at bounding box center [435, 201] width 20 height 13
click at [655, 132] on button "Select Period" at bounding box center [678, 126] width 88 height 23
drag, startPoint x: 606, startPoint y: 270, endPoint x: 563, endPoint y: 266, distance: 43.7
click at [610, 270] on span "P7" at bounding box center [618, 271] width 16 height 13
click at [264, 179] on button "Location Analysis" at bounding box center [250, 172] width 103 height 19
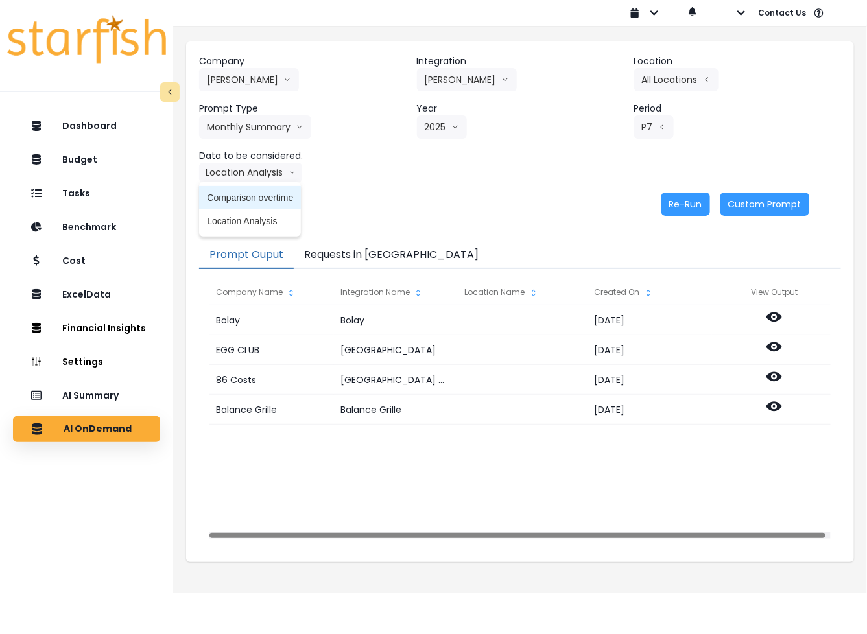
click at [258, 199] on span "Comparison overtime" at bounding box center [250, 197] width 86 height 13
click at [687, 198] on button "Re-Run" at bounding box center [685, 204] width 49 height 23
click at [244, 170] on button "Comparison overtime" at bounding box center [262, 172] width 126 height 19
click at [241, 219] on span "Location Analysis" at bounding box center [250, 221] width 86 height 13
click at [679, 204] on button "Re-Run" at bounding box center [685, 204] width 49 height 23
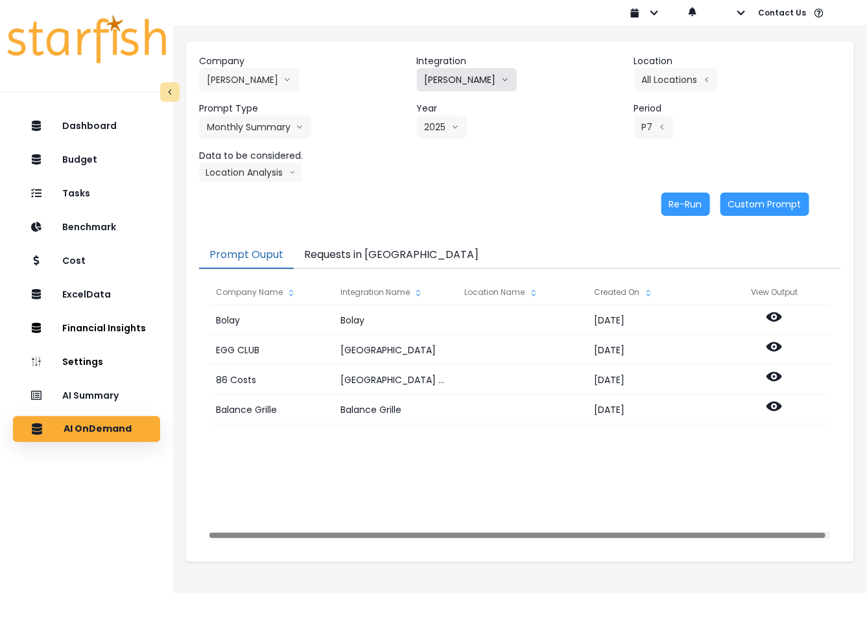
click at [445, 78] on button "[PERSON_NAME]" at bounding box center [467, 79] width 100 height 23
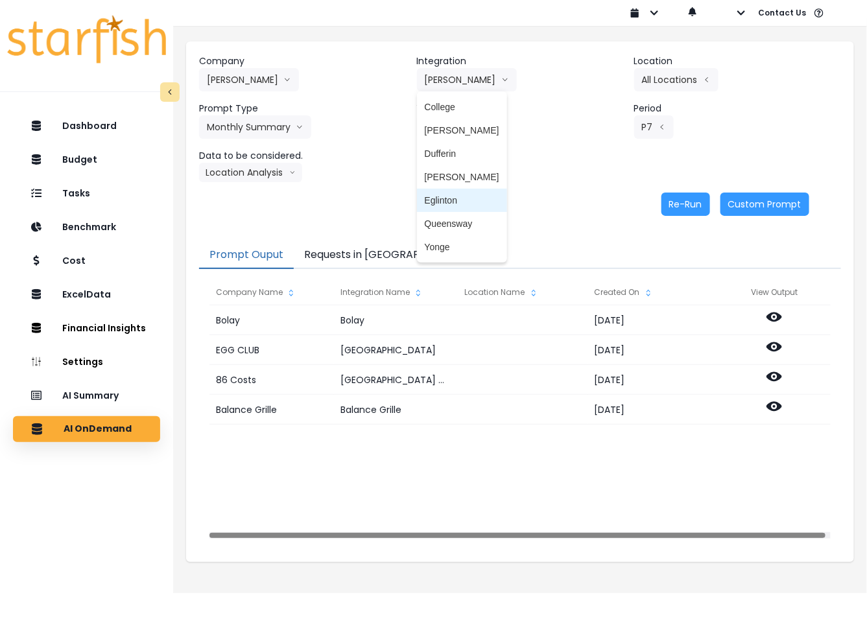
click at [442, 203] on span "Eglinton" at bounding box center [462, 200] width 75 height 13
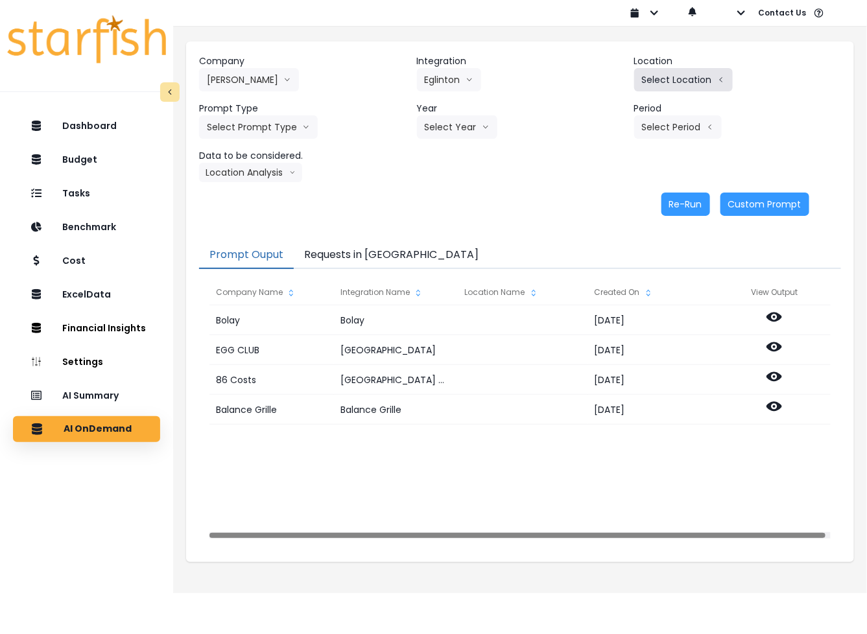
click at [681, 77] on button "Select Location" at bounding box center [683, 79] width 99 height 23
drag, startPoint x: 597, startPoint y: 84, endPoint x: 475, endPoint y: 113, distance: 124.7
click at [592, 84] on span "All Locations" at bounding box center [599, 83] width 51 height 13
click at [231, 126] on button "Select Prompt Type" at bounding box center [258, 126] width 119 height 23
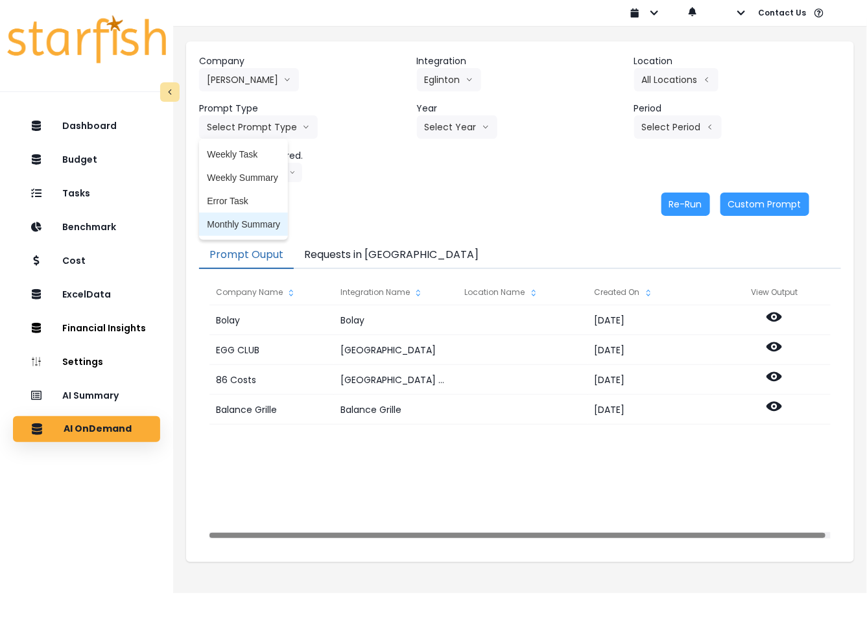
click at [242, 224] on span "Monthly Summary" at bounding box center [243, 224] width 73 height 13
click at [436, 125] on button "Select Year" at bounding box center [457, 126] width 80 height 23
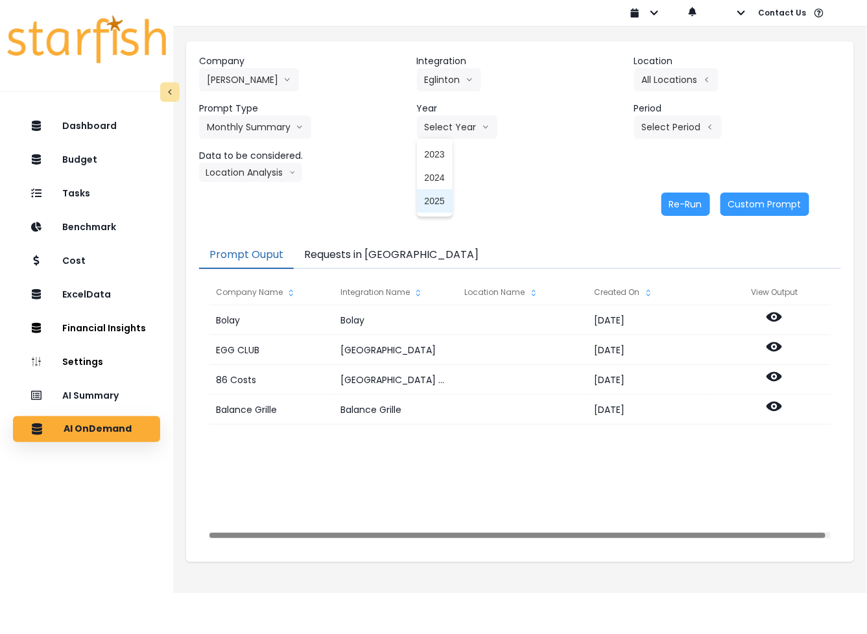
click at [429, 199] on span "2025" at bounding box center [435, 201] width 20 height 13
click at [653, 125] on button "Select Period" at bounding box center [678, 126] width 88 height 23
click at [610, 270] on span "P7" at bounding box center [618, 271] width 16 height 13
click at [272, 164] on button "Location Analysis" at bounding box center [250, 172] width 103 height 19
click at [259, 195] on span "Comparison overtime" at bounding box center [250, 197] width 86 height 13
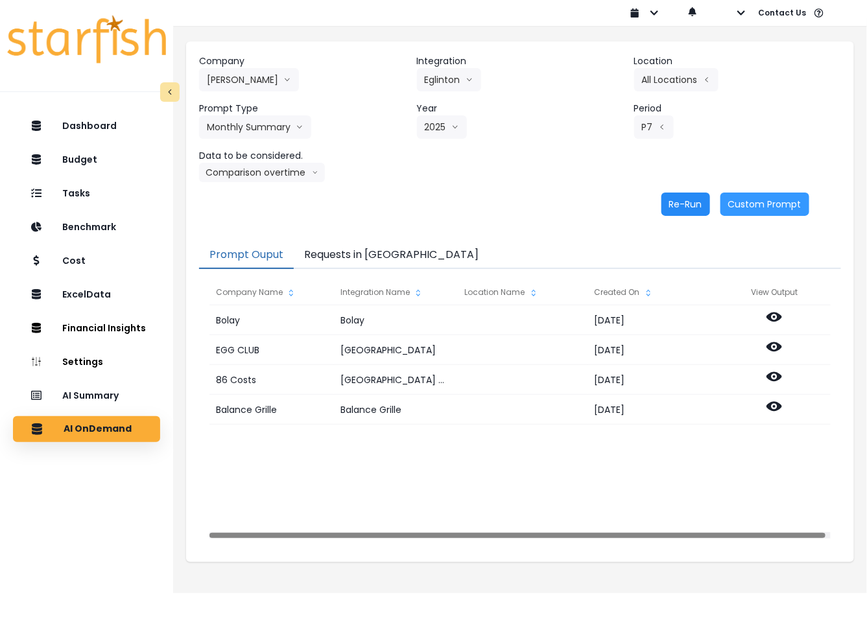
click at [687, 202] on button "Re-Run" at bounding box center [685, 204] width 49 height 23
click at [257, 171] on button "Comparison overtime" at bounding box center [262, 172] width 126 height 19
click at [248, 228] on li "Location Analysis" at bounding box center [250, 220] width 102 height 23
click at [685, 204] on button "Re-Run" at bounding box center [685, 204] width 49 height 23
click at [467, 69] on button "Eglinton" at bounding box center [449, 79] width 64 height 23
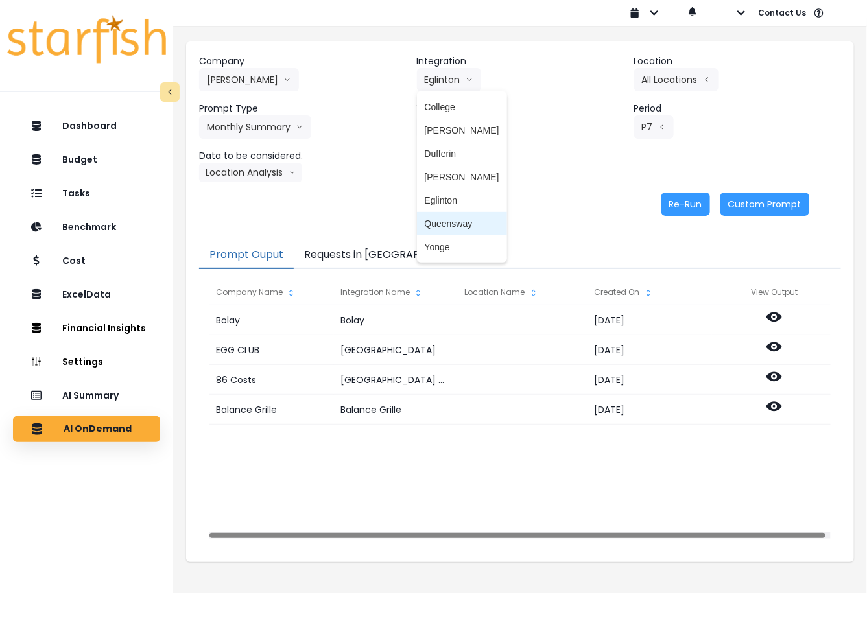
click at [458, 222] on span "Queensway" at bounding box center [462, 223] width 75 height 13
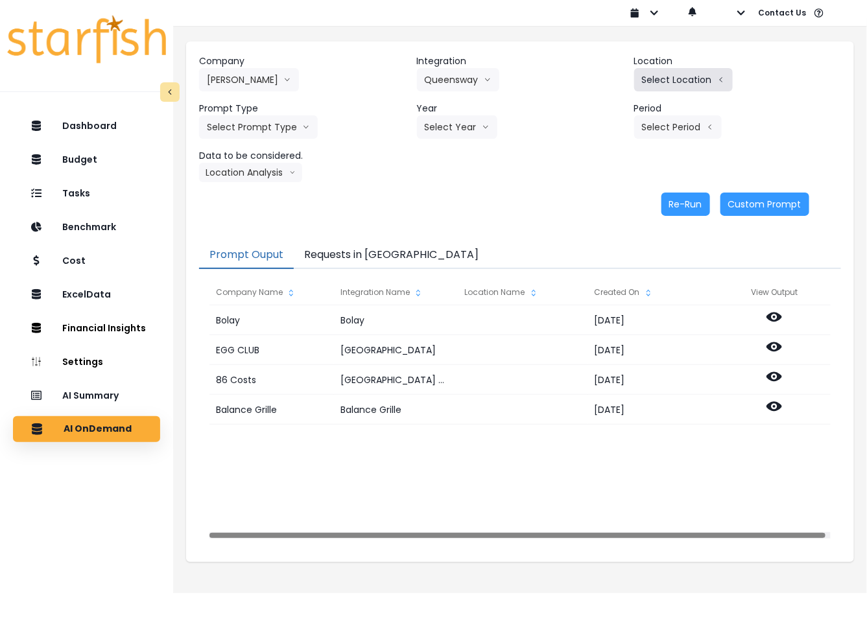
click at [674, 73] on button "Select Location" at bounding box center [683, 79] width 99 height 23
click at [603, 82] on span "All Locations" at bounding box center [599, 83] width 51 height 13
click at [267, 126] on button "Select Prompt Type" at bounding box center [258, 126] width 119 height 23
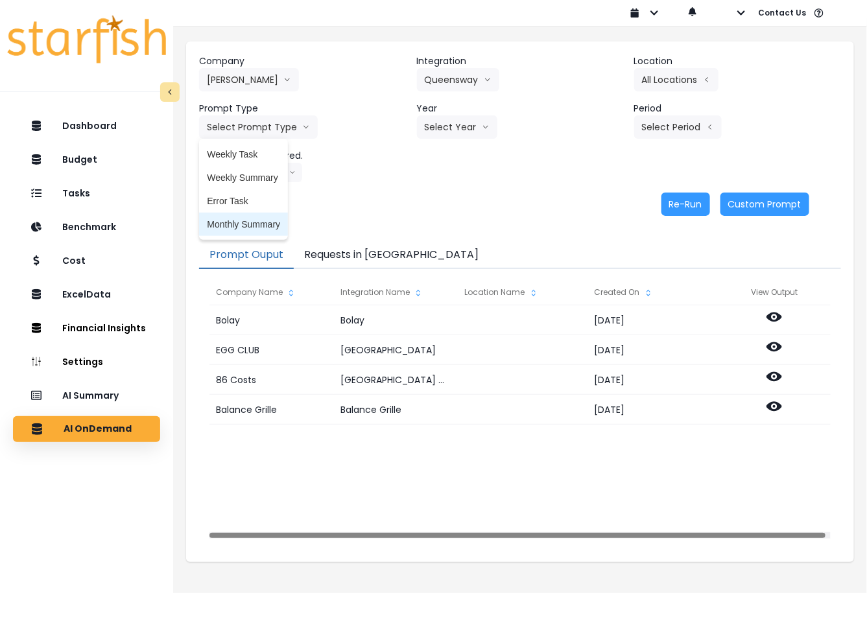
click at [243, 221] on span "Monthly Summary" at bounding box center [243, 224] width 73 height 13
click at [462, 114] on header "Year" at bounding box center [520, 109] width 207 height 14
click at [448, 135] on button "Select Year" at bounding box center [457, 126] width 80 height 23
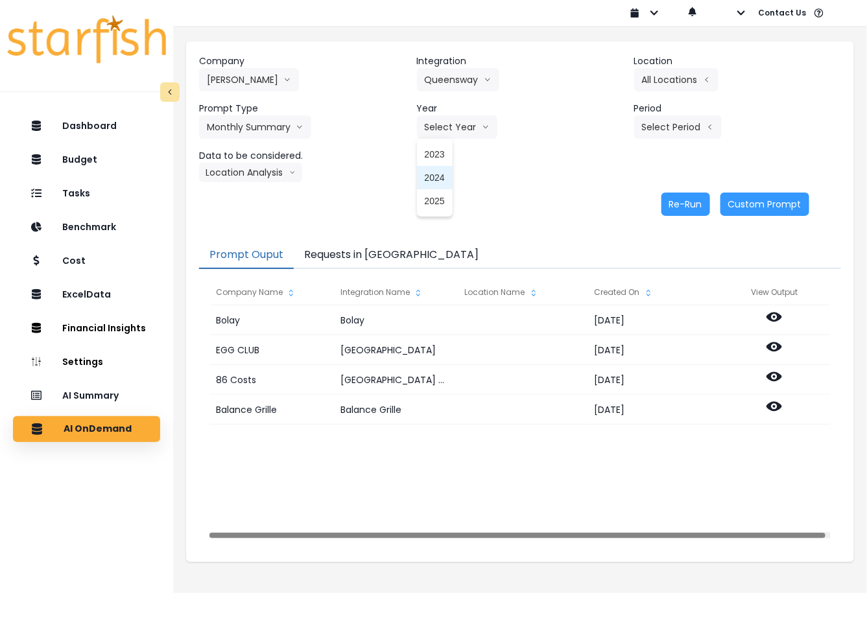
click at [435, 203] on span "2025" at bounding box center [435, 201] width 20 height 13
click at [643, 128] on button "Select Period" at bounding box center [678, 126] width 88 height 23
click at [610, 270] on span "P7" at bounding box center [618, 271] width 16 height 13
click at [256, 176] on button "Location Analysis" at bounding box center [250, 172] width 103 height 19
click at [257, 195] on span "Comparison overtime" at bounding box center [250, 197] width 86 height 13
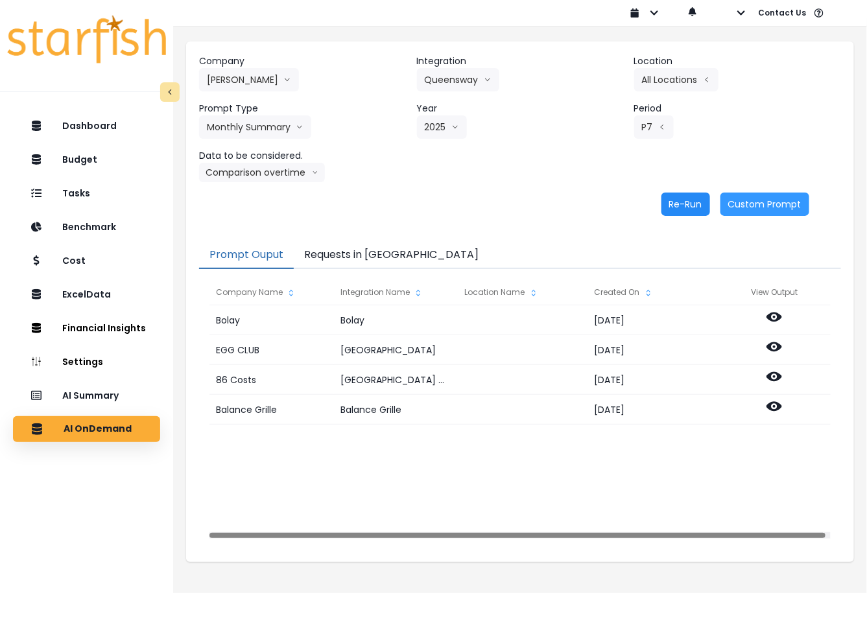
click at [668, 207] on button "Re-Run" at bounding box center [685, 204] width 49 height 23
click at [263, 175] on button "Comparison overtime" at bounding box center [262, 172] width 126 height 19
click at [252, 219] on span "Location Analysis" at bounding box center [250, 221] width 86 height 13
click at [669, 200] on button "Re-Run" at bounding box center [685, 204] width 49 height 23
click at [357, 257] on button "Requests in [GEOGRAPHIC_DATA]" at bounding box center [391, 255] width 195 height 27
